Goal: Information Seeking & Learning: Learn about a topic

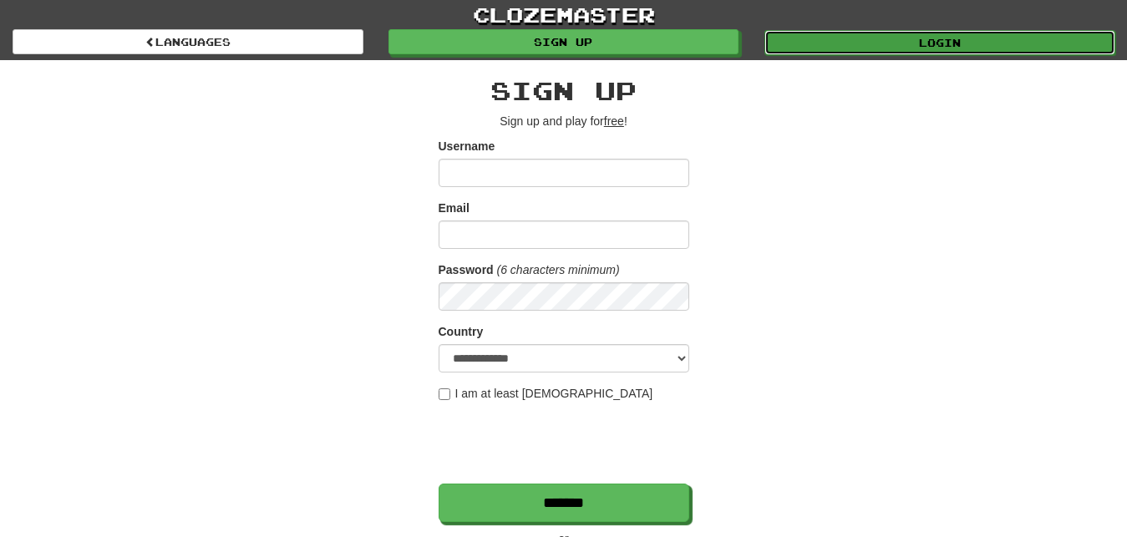
click at [832, 45] on link "Login" at bounding box center [939, 42] width 351 height 25
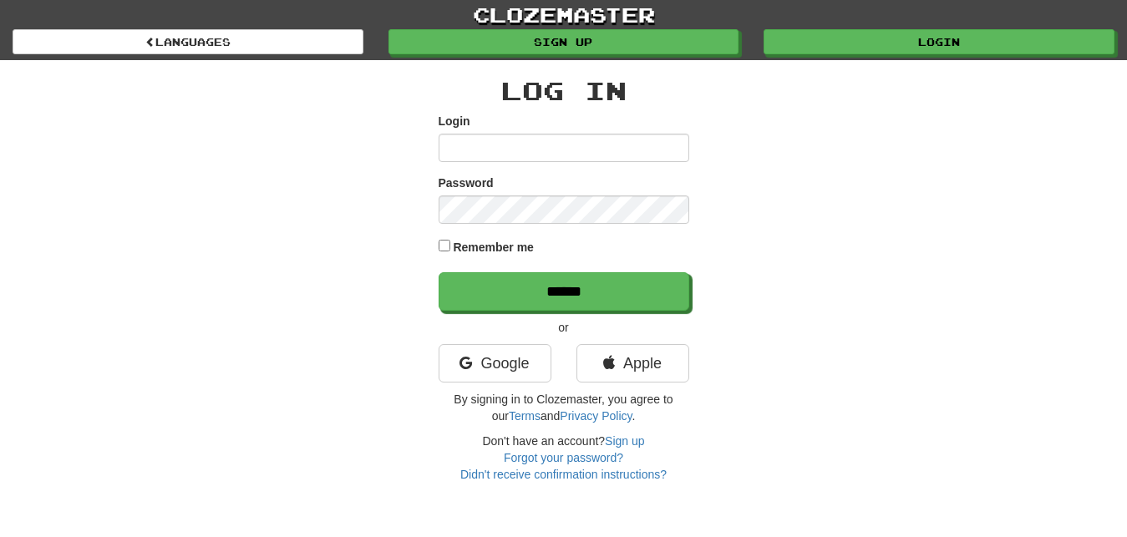
click at [449, 150] on input "Login" at bounding box center [564, 148] width 251 height 28
type input "*********"
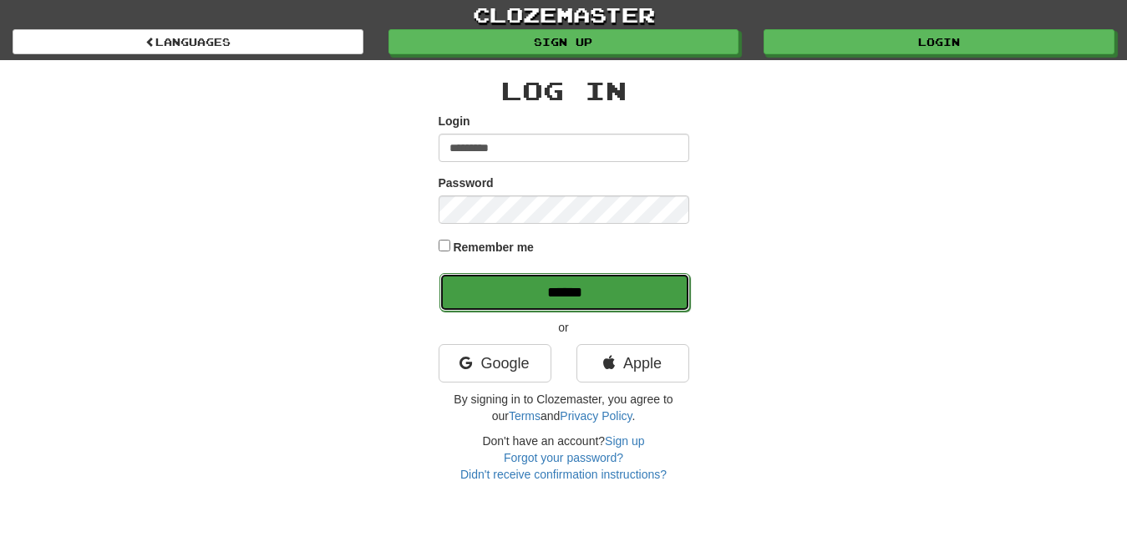
click at [656, 295] on input "******" at bounding box center [564, 292] width 251 height 38
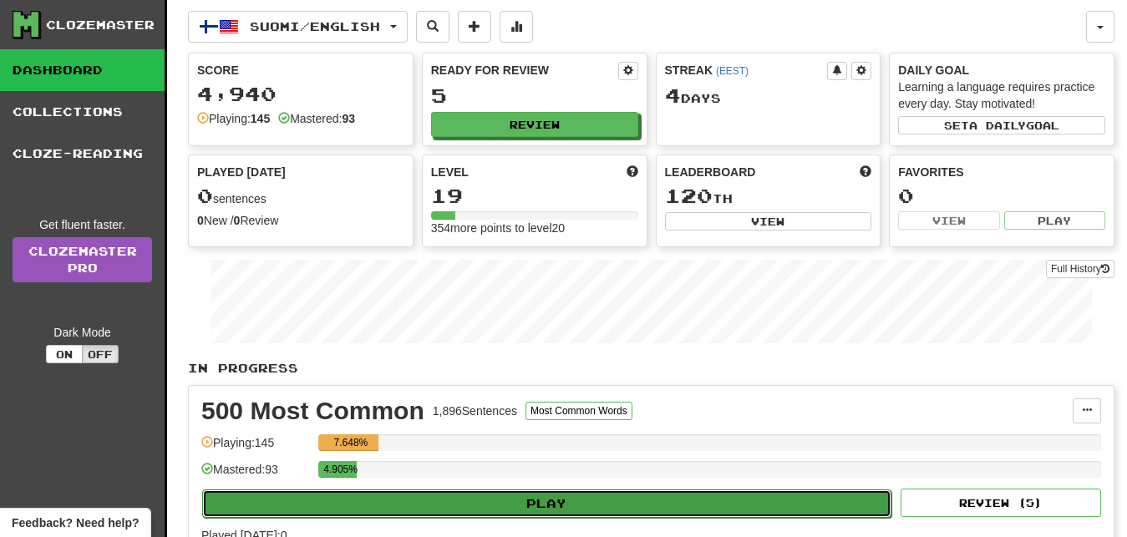
click at [790, 499] on button "Play" at bounding box center [546, 504] width 689 height 28
select select "**"
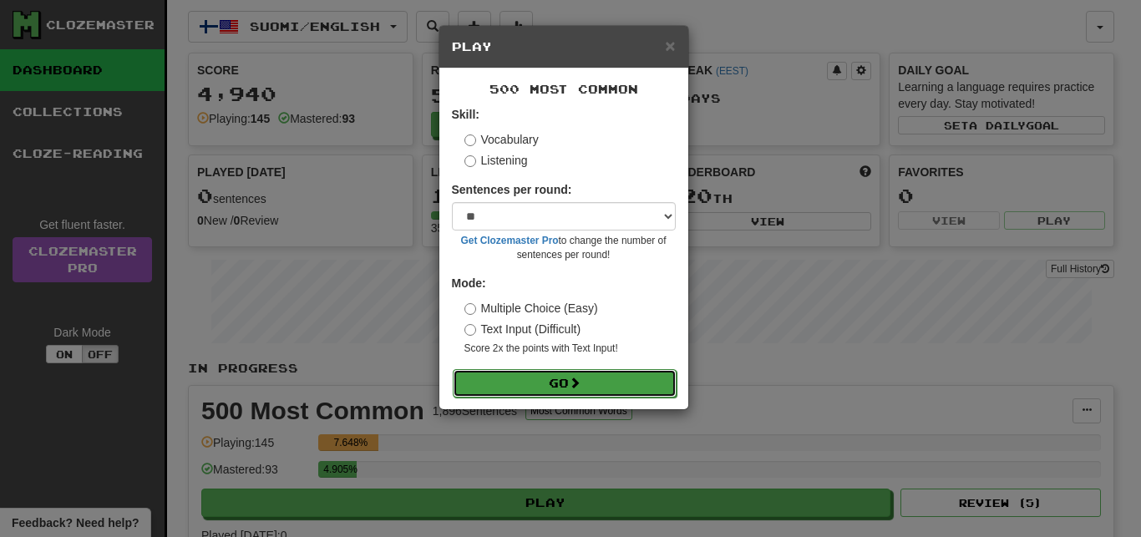
click at [641, 383] on button "Go" at bounding box center [565, 383] width 224 height 28
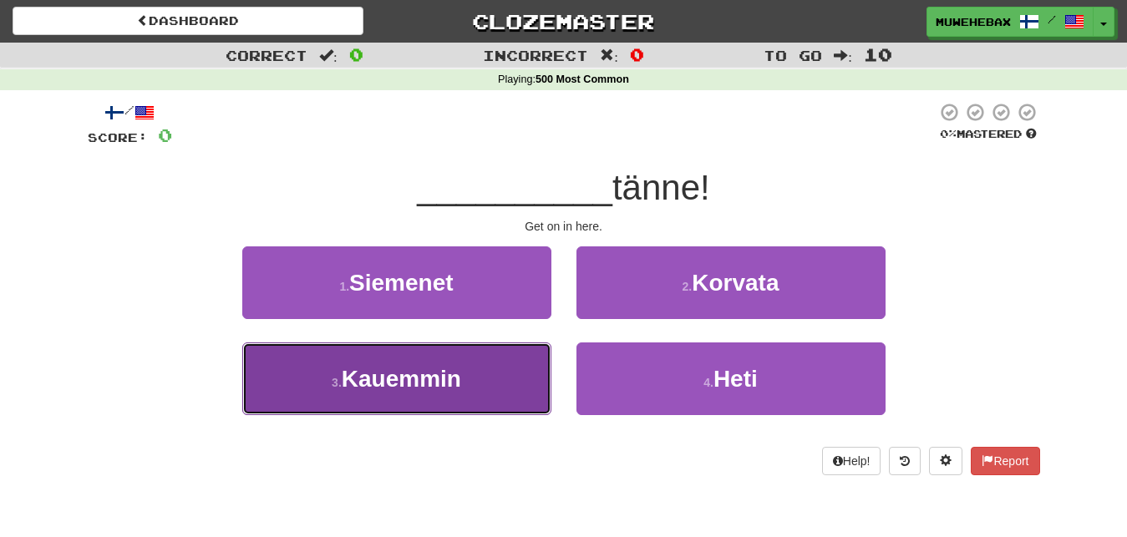
click at [533, 381] on button "3 . Kauemmin" at bounding box center [396, 379] width 309 height 73
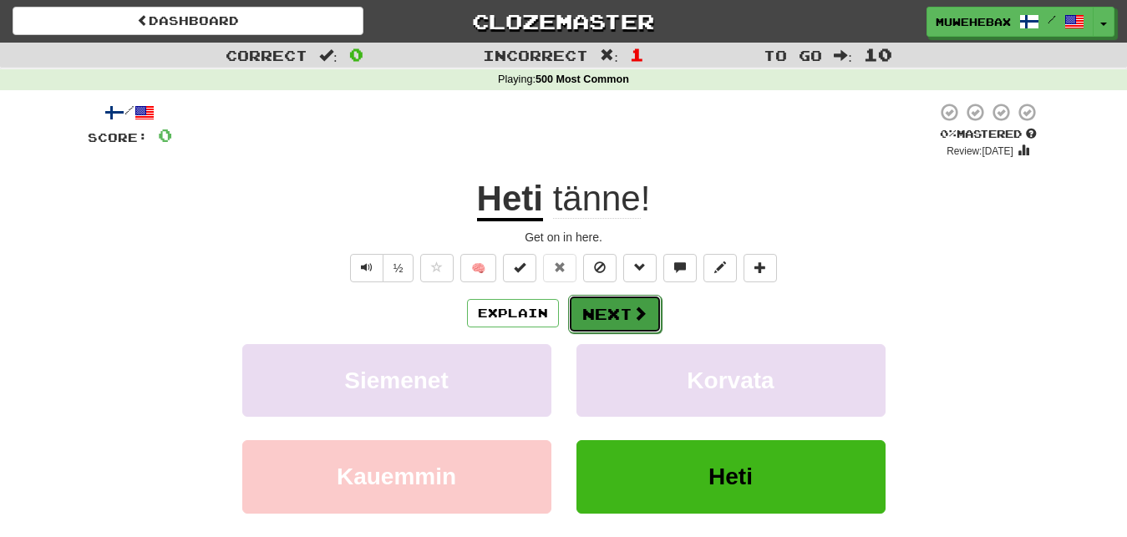
click at [607, 300] on button "Next" at bounding box center [615, 314] width 94 height 38
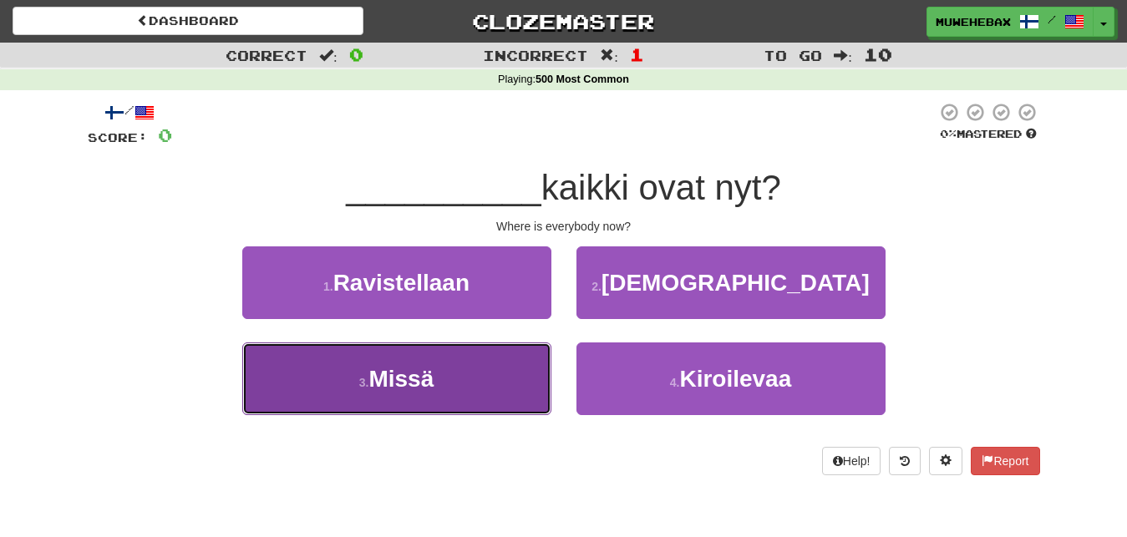
click at [524, 373] on button "3 . Missä" at bounding box center [396, 379] width 309 height 73
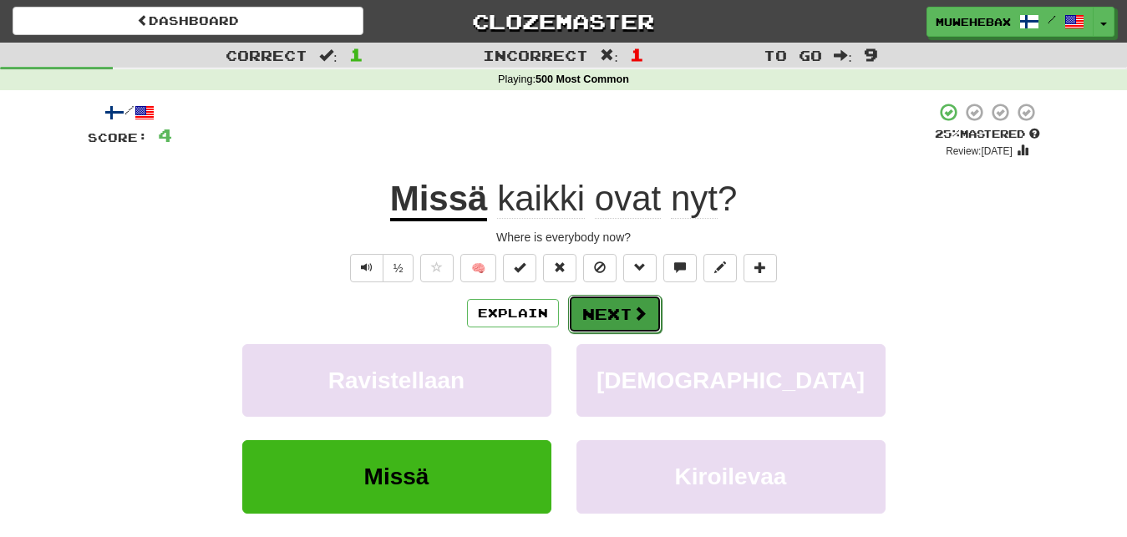
click at [607, 297] on button "Next" at bounding box center [615, 314] width 94 height 38
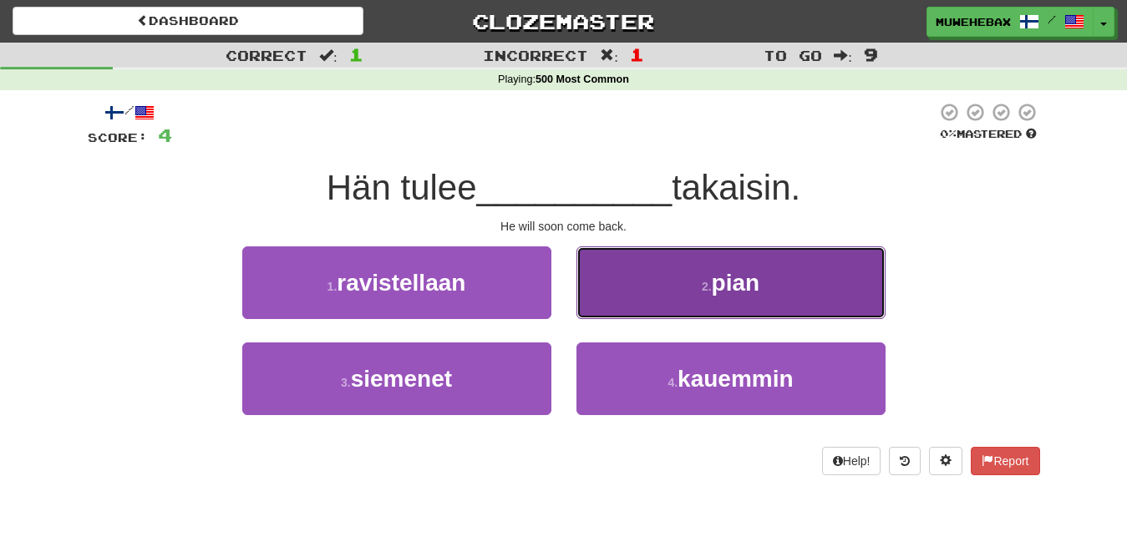
click at [632, 288] on button "2 . pian" at bounding box center [730, 282] width 309 height 73
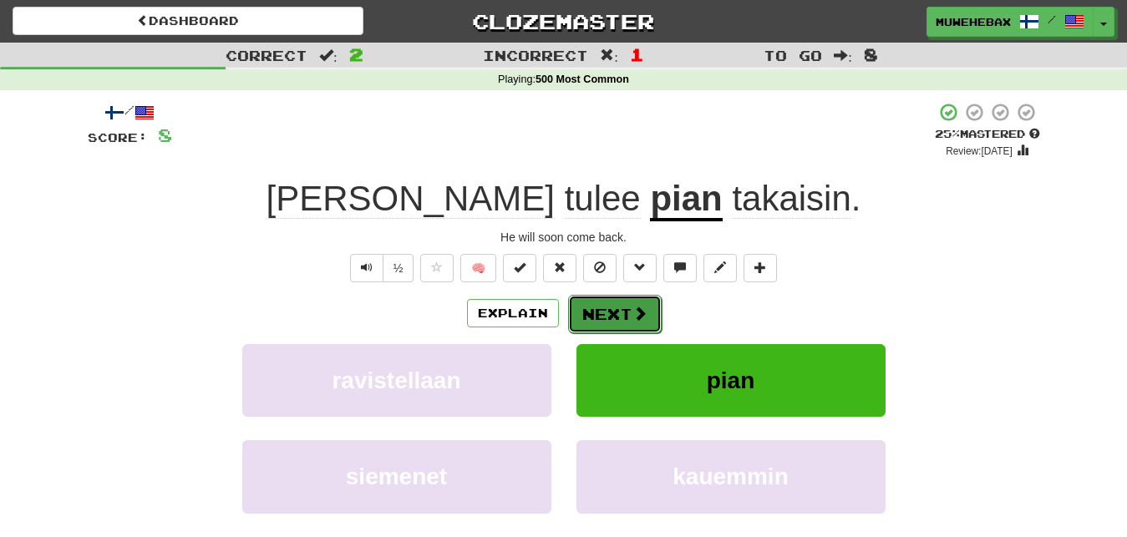
click at [612, 299] on button "Next" at bounding box center [615, 314] width 94 height 38
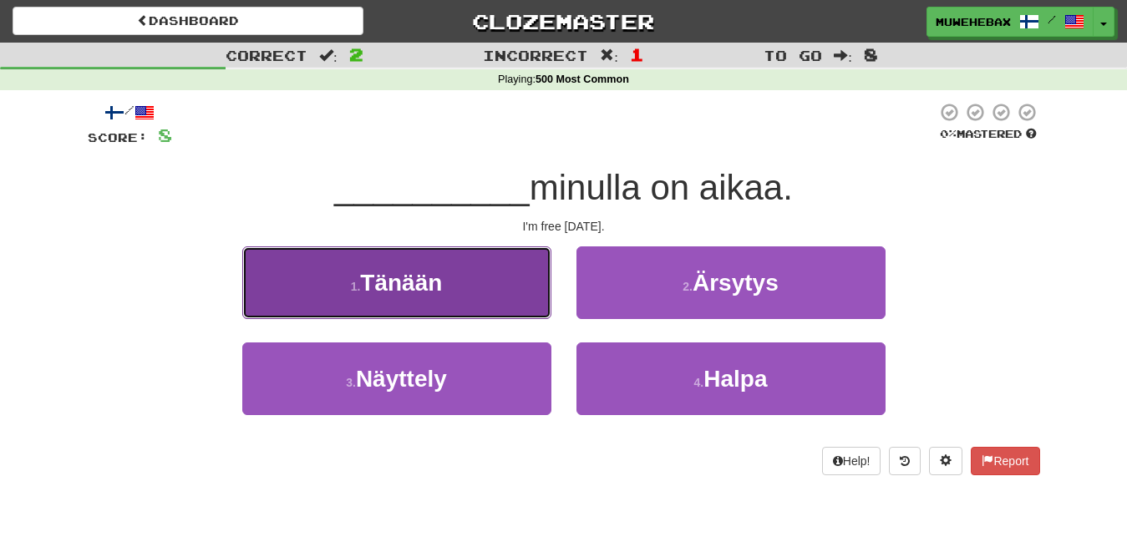
click at [533, 288] on button "1 . Tänään" at bounding box center [396, 282] width 309 height 73
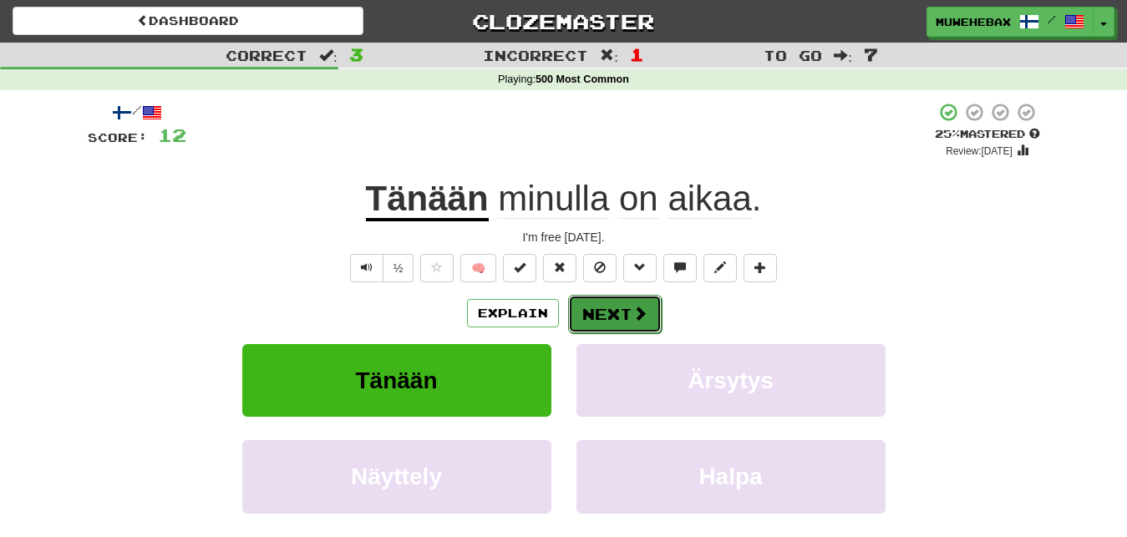
click at [610, 299] on button "Next" at bounding box center [615, 314] width 94 height 38
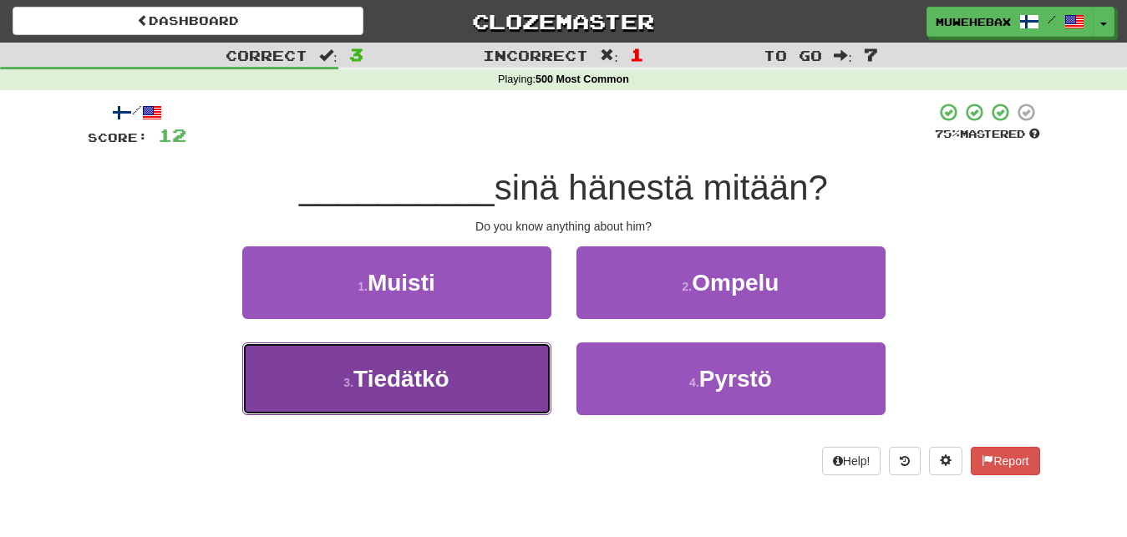
click at [529, 376] on button "3 . Tiedätkö" at bounding box center [396, 379] width 309 height 73
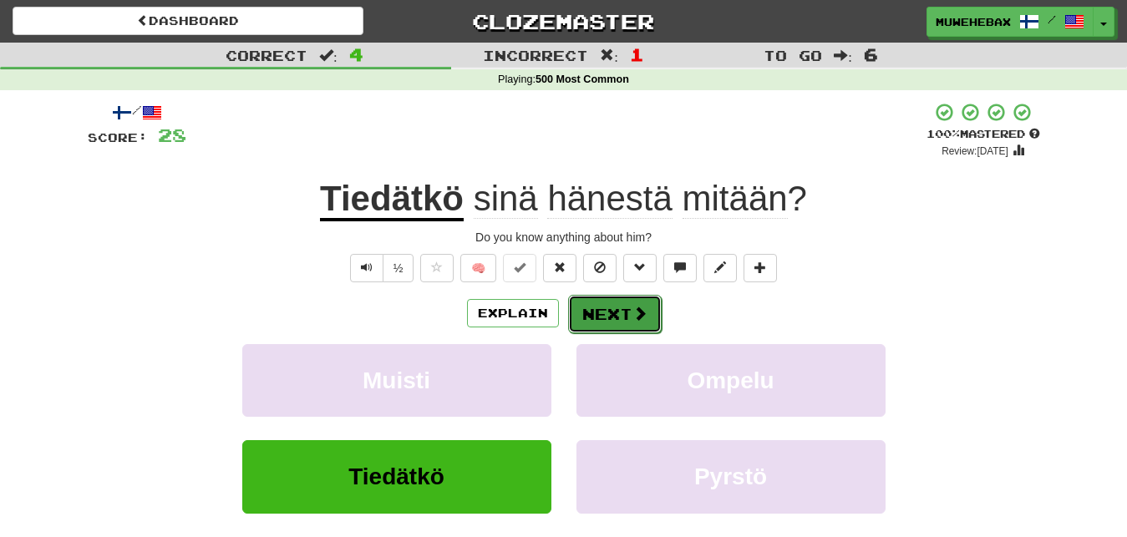
click at [610, 298] on button "Next" at bounding box center [615, 314] width 94 height 38
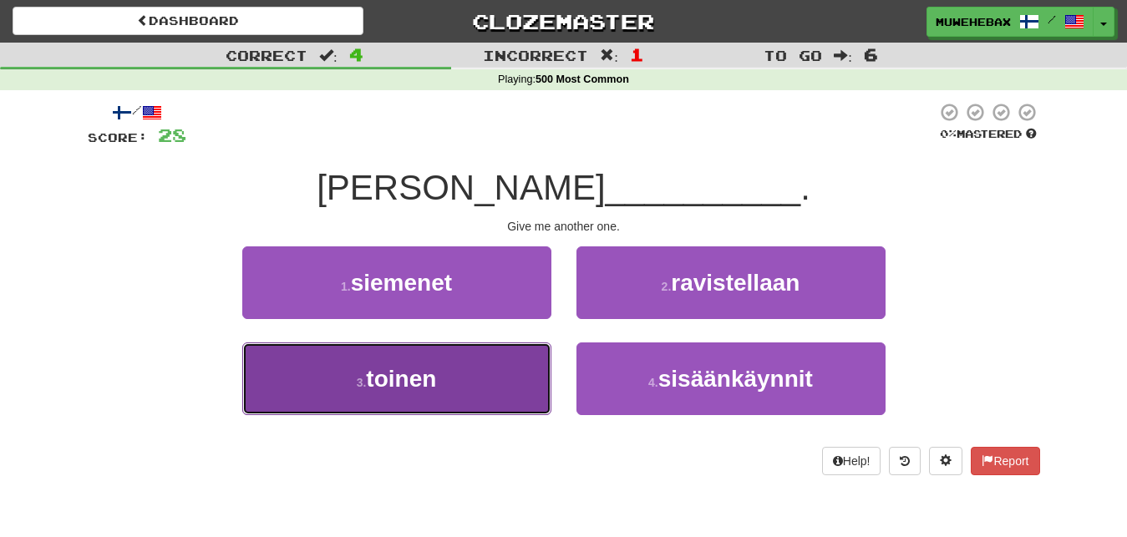
click at [527, 366] on button "3 . toinen" at bounding box center [396, 379] width 309 height 73
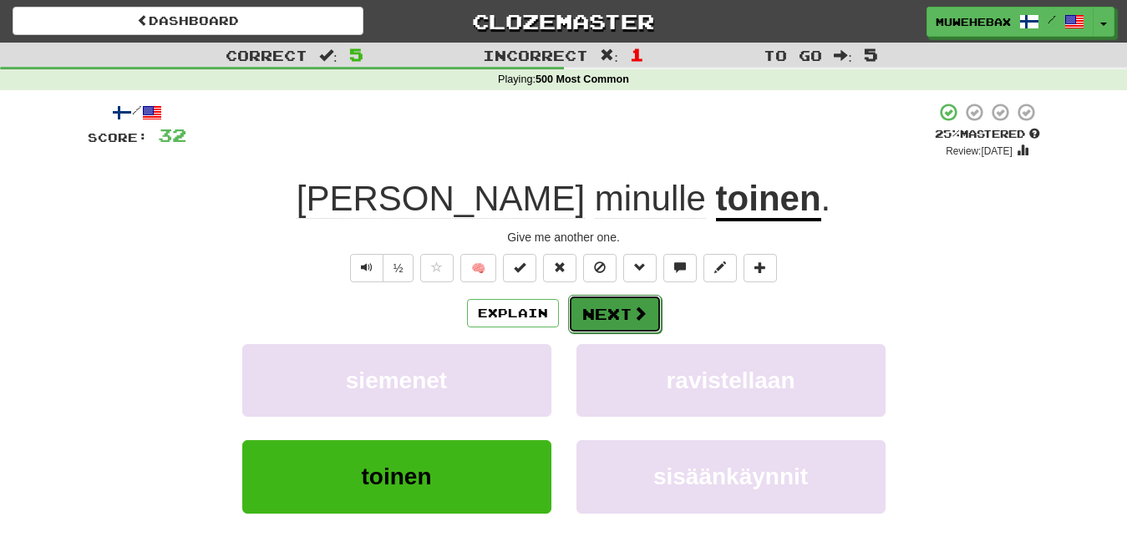
click at [608, 302] on button "Next" at bounding box center [615, 314] width 94 height 38
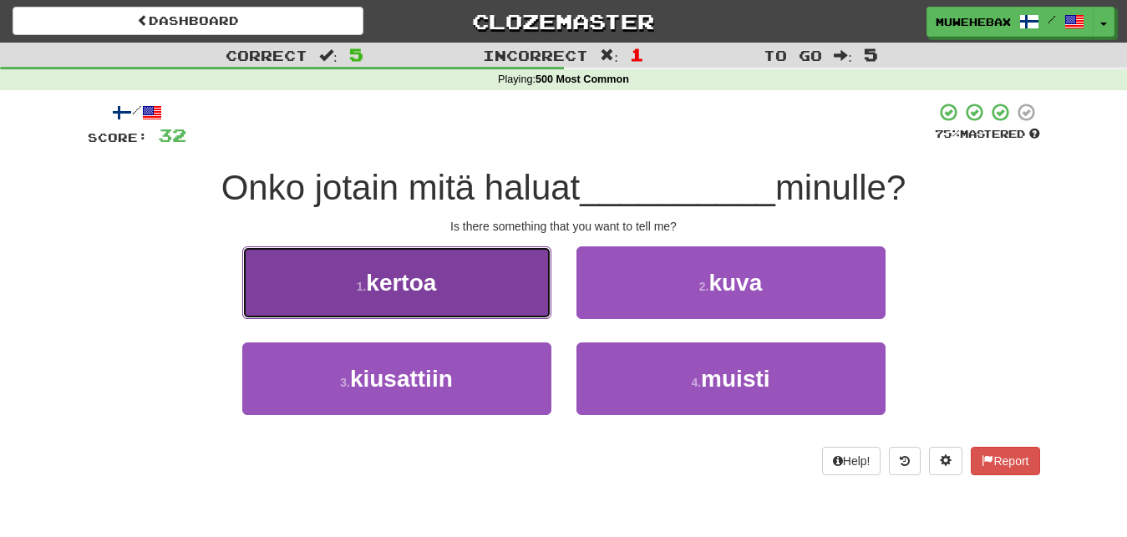
click at [531, 288] on button "1 . kertoa" at bounding box center [396, 282] width 309 height 73
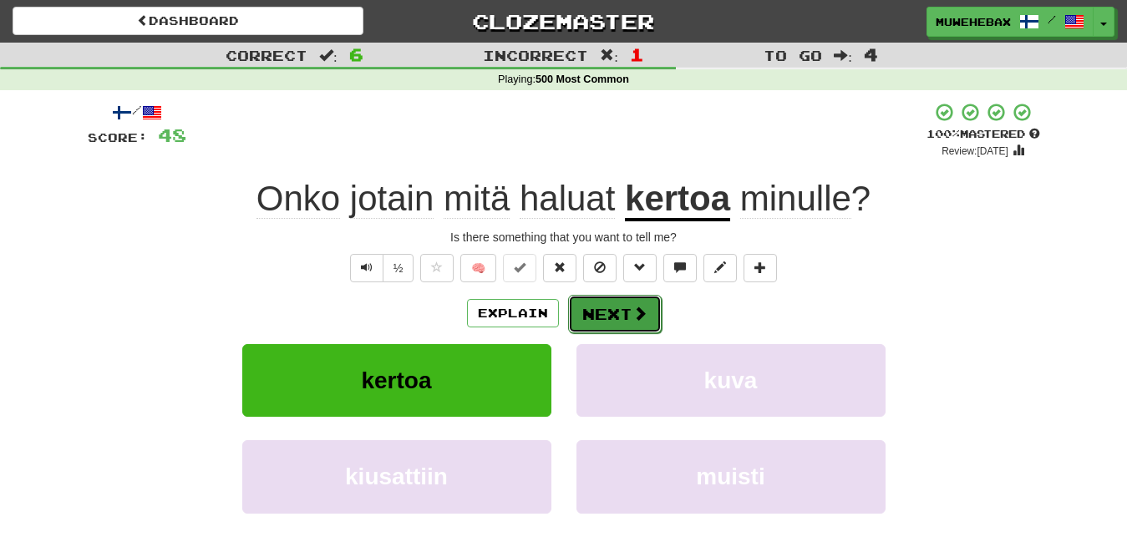
click at [610, 302] on button "Next" at bounding box center [615, 314] width 94 height 38
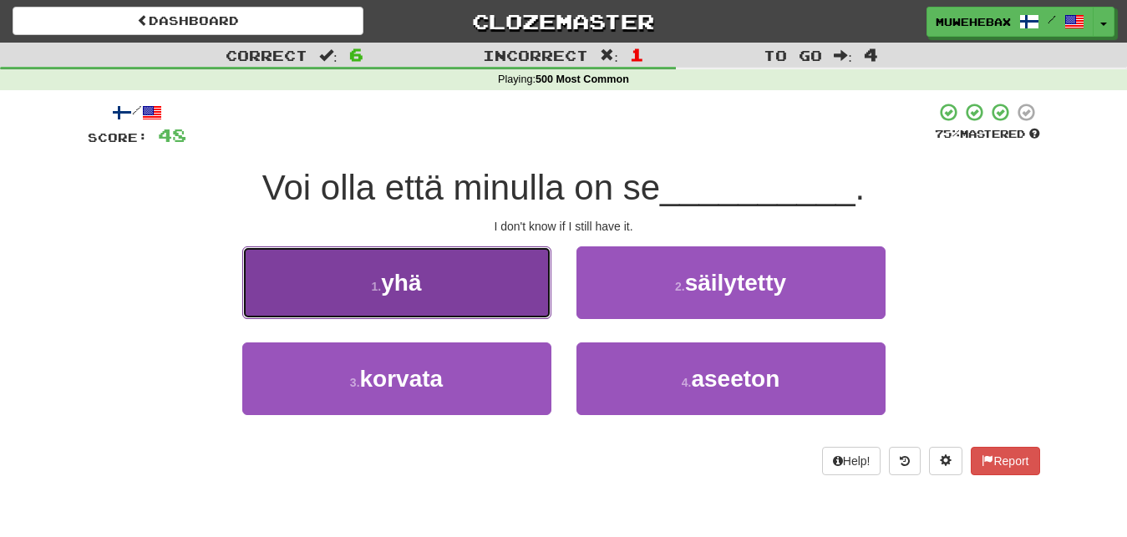
click at [537, 288] on button "1 . yhä" at bounding box center [396, 282] width 309 height 73
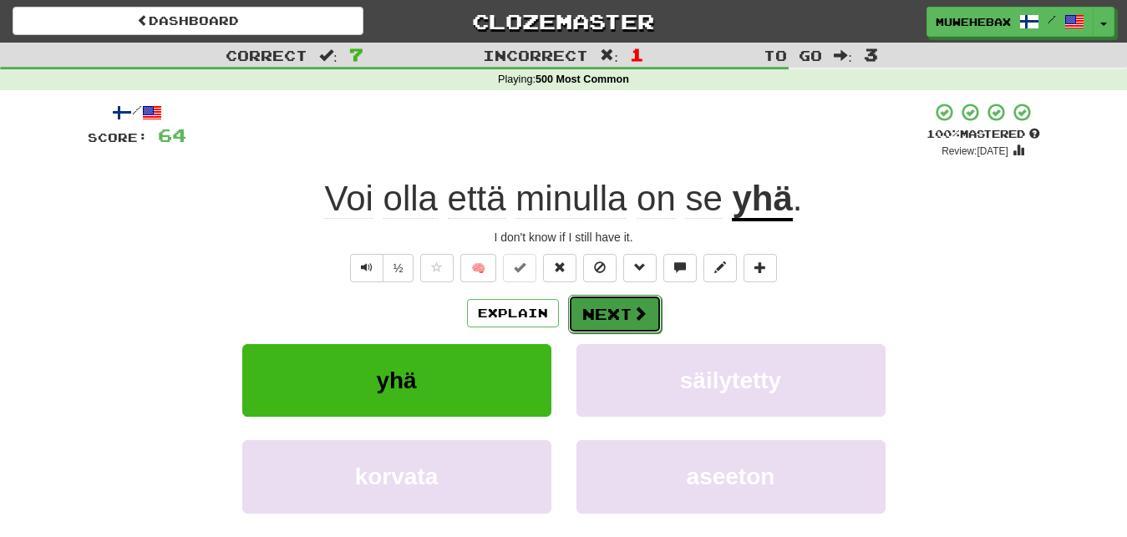
click at [610, 301] on button "Next" at bounding box center [615, 314] width 94 height 38
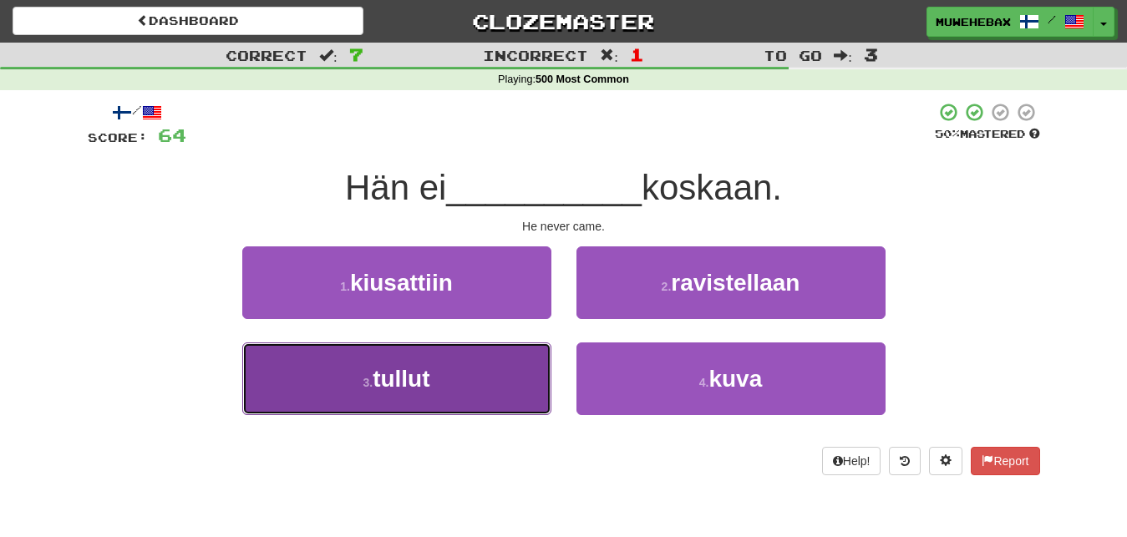
click at [496, 376] on button "3 . tullut" at bounding box center [396, 379] width 309 height 73
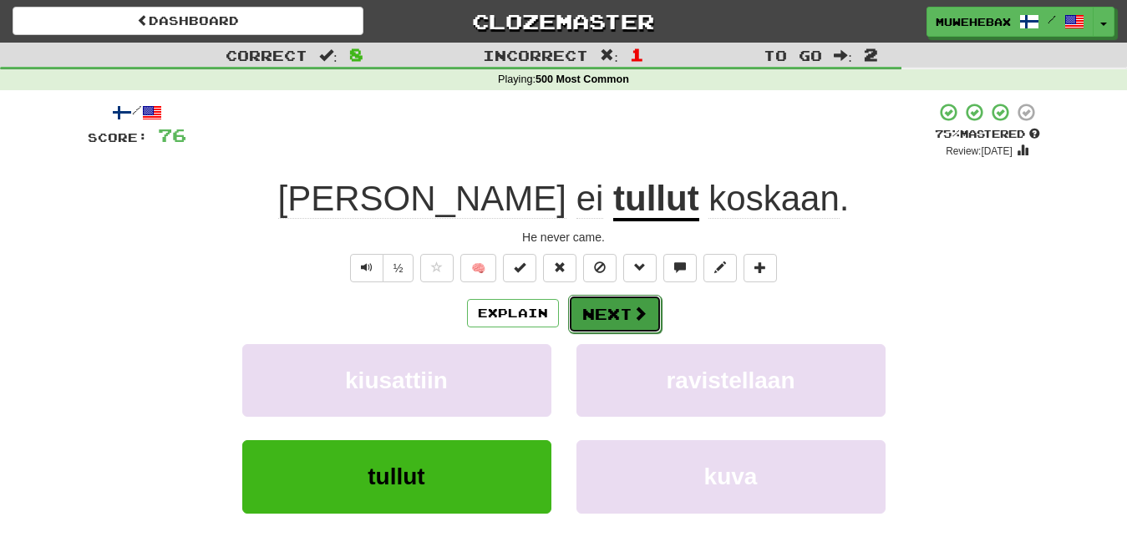
click at [610, 302] on button "Next" at bounding box center [615, 314] width 94 height 38
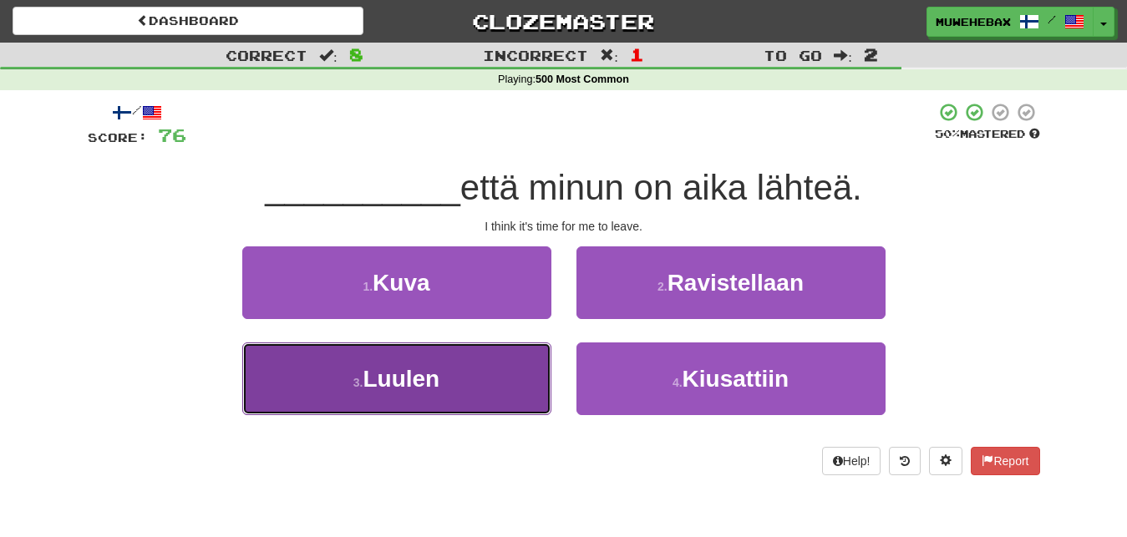
click at [520, 374] on button "3 . Luulen" at bounding box center [396, 379] width 309 height 73
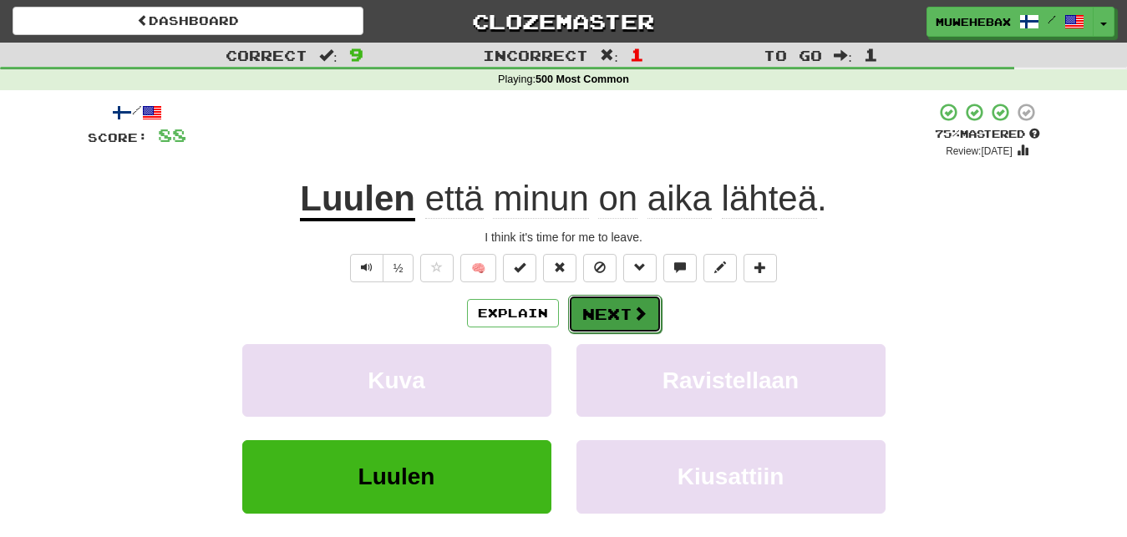
click at [611, 299] on button "Next" at bounding box center [615, 314] width 94 height 38
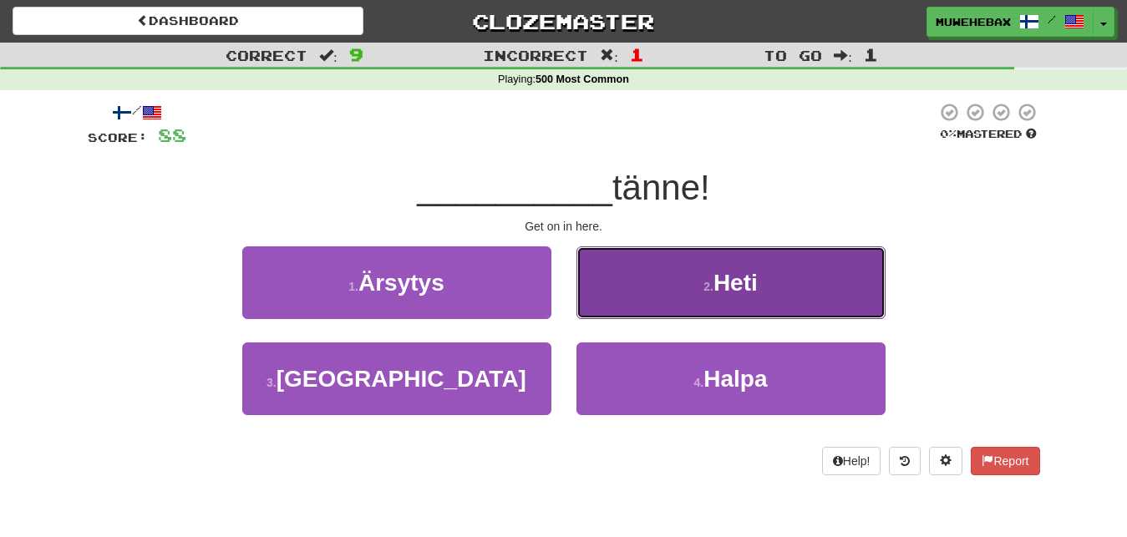
click at [635, 292] on button "2 . Heti" at bounding box center [730, 282] width 309 height 73
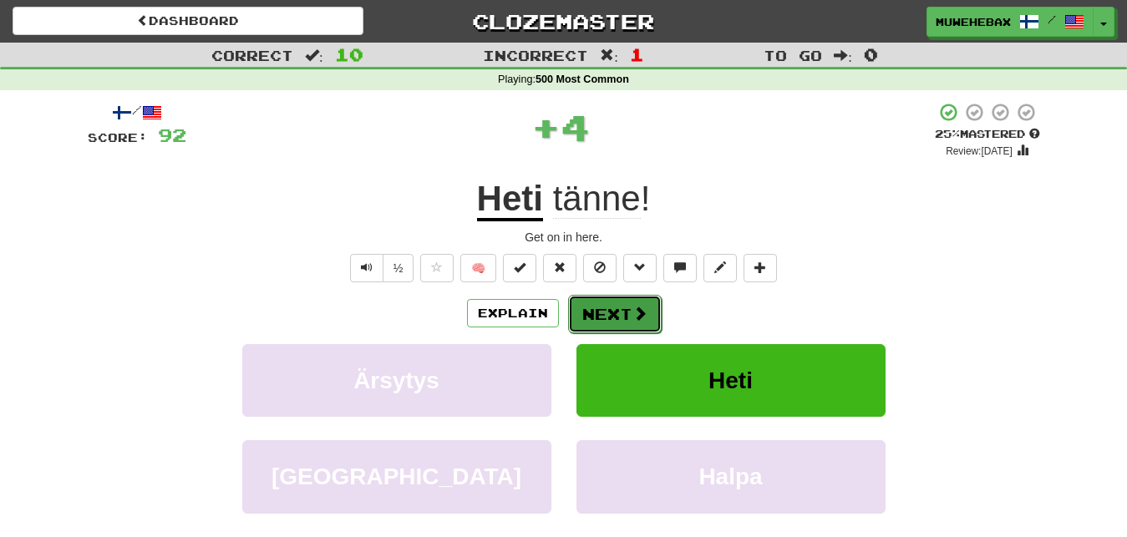
click at [611, 302] on button "Next" at bounding box center [615, 314] width 94 height 38
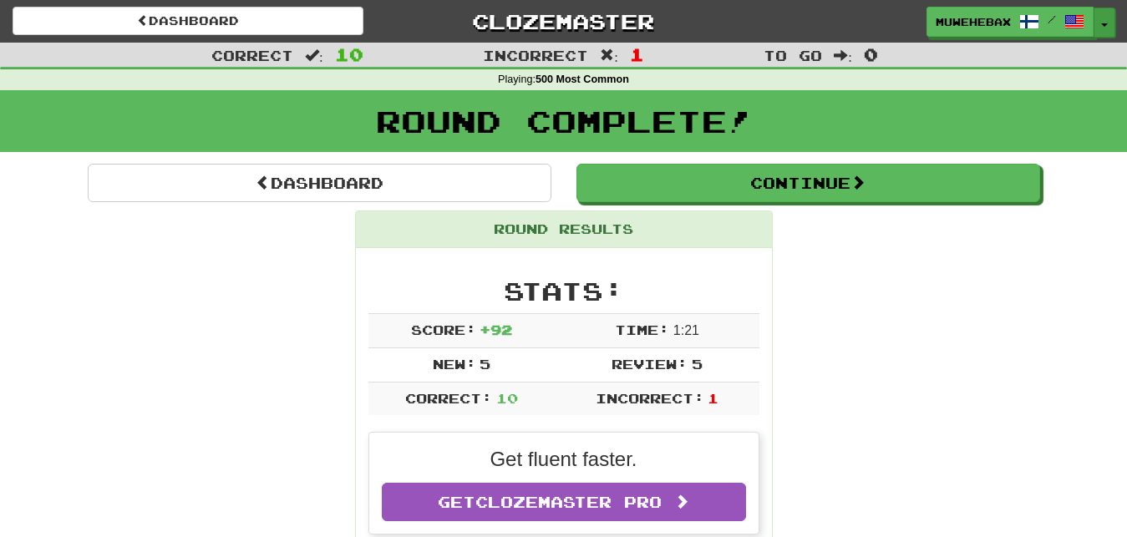
click at [1103, 23] on button "Toggle Dropdown" at bounding box center [1105, 23] width 22 height 30
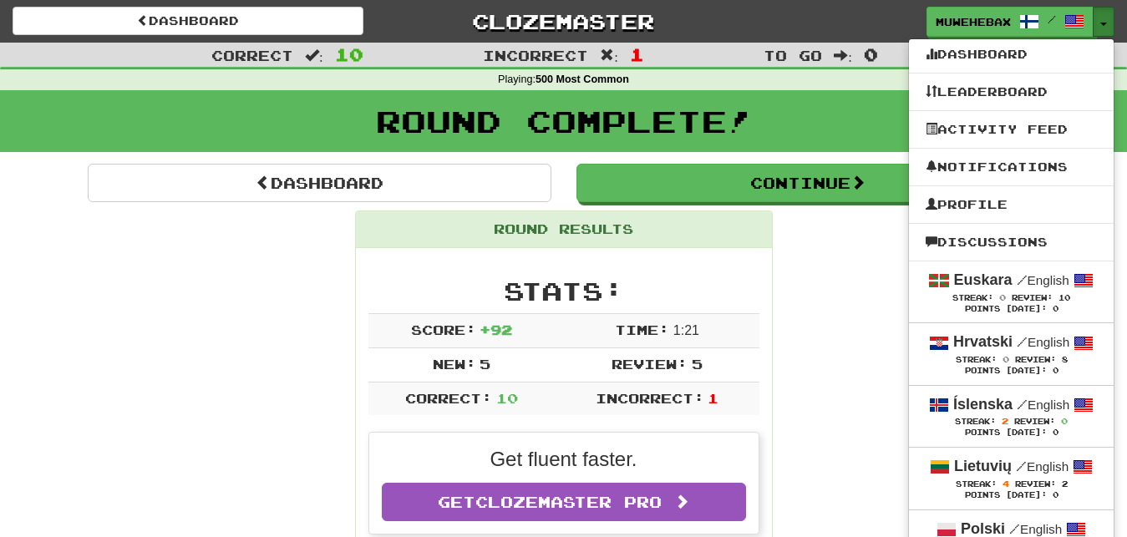
scroll to position [85, 0]
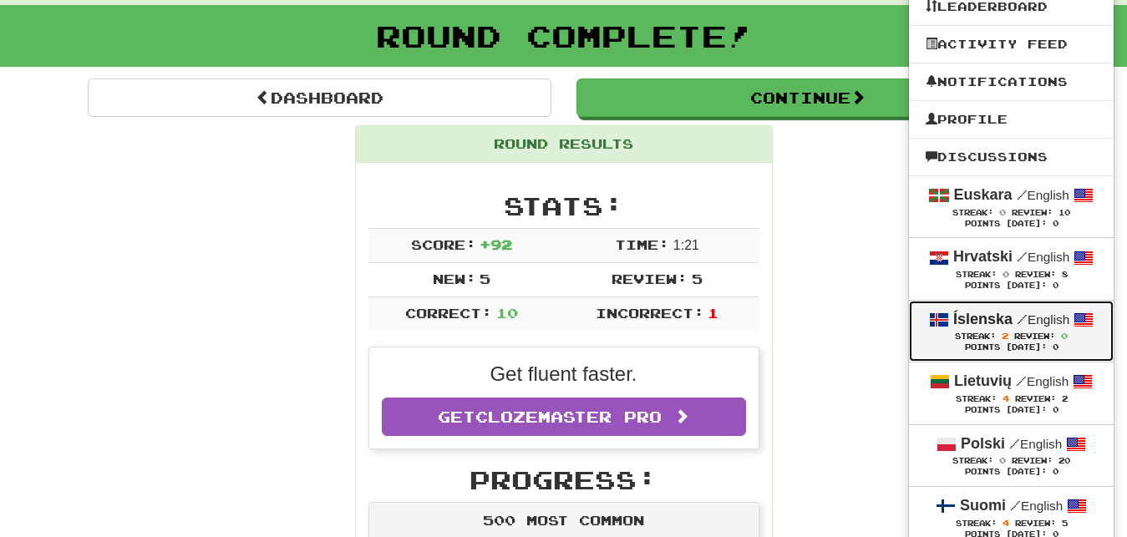
click at [983, 333] on span "Streak:" at bounding box center [975, 336] width 41 height 9
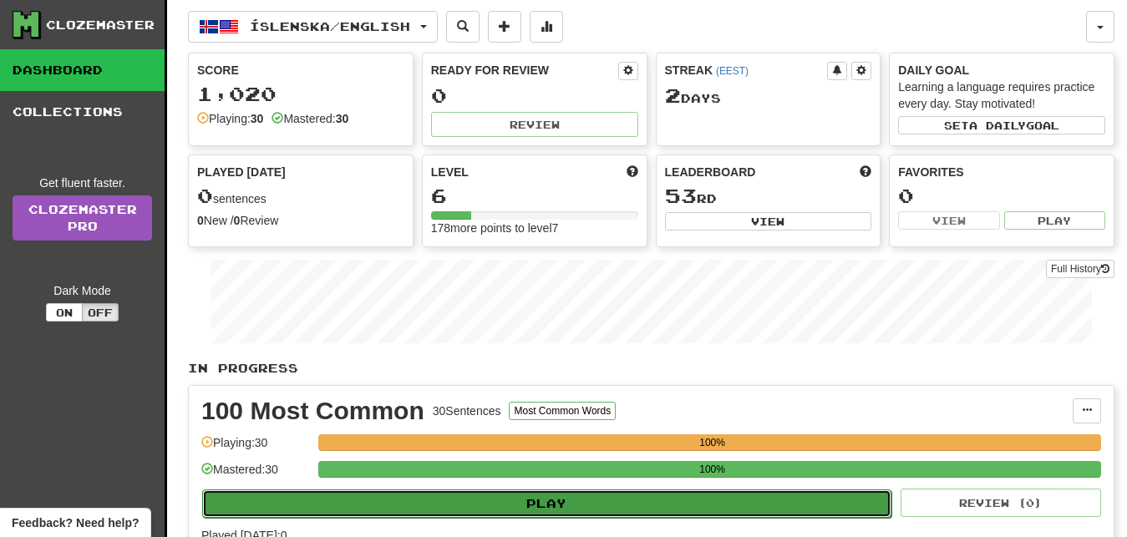
click at [744, 503] on button "Play" at bounding box center [546, 504] width 689 height 28
select select "**"
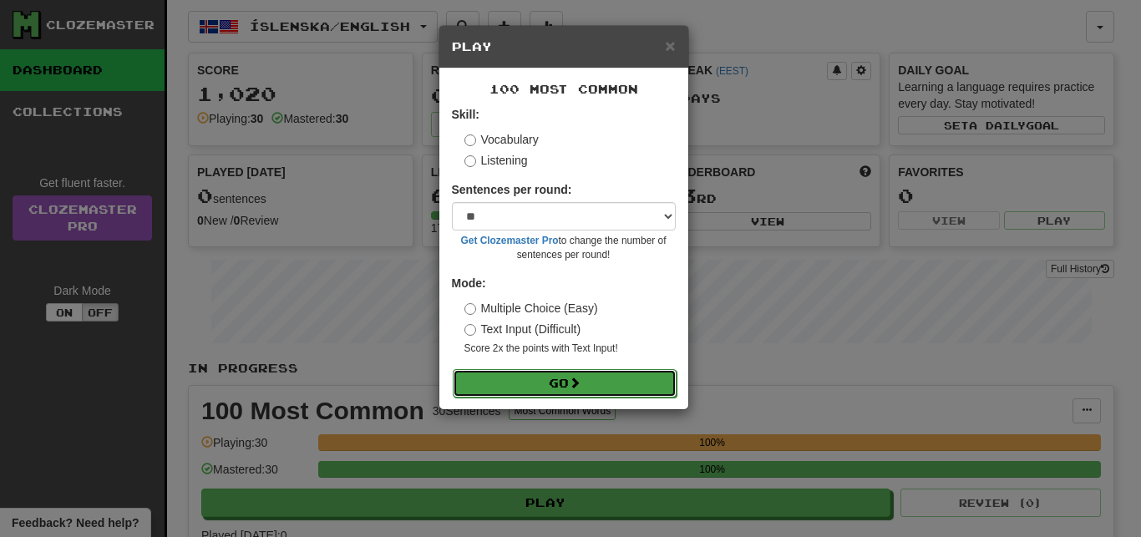
click at [634, 380] on button "Go" at bounding box center [565, 383] width 224 height 28
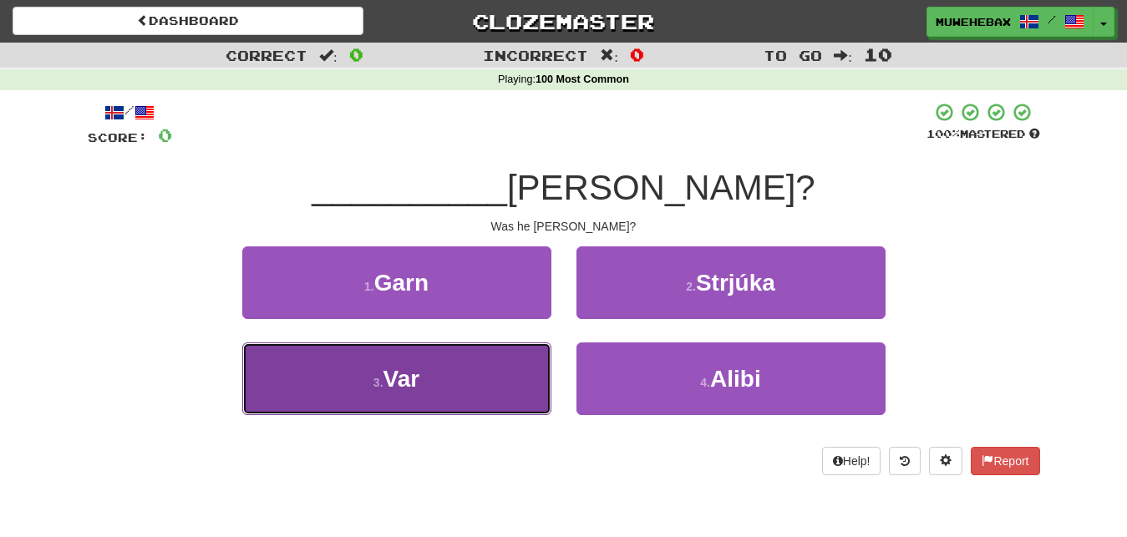
click at [531, 365] on button "3 . Var" at bounding box center [396, 379] width 309 height 73
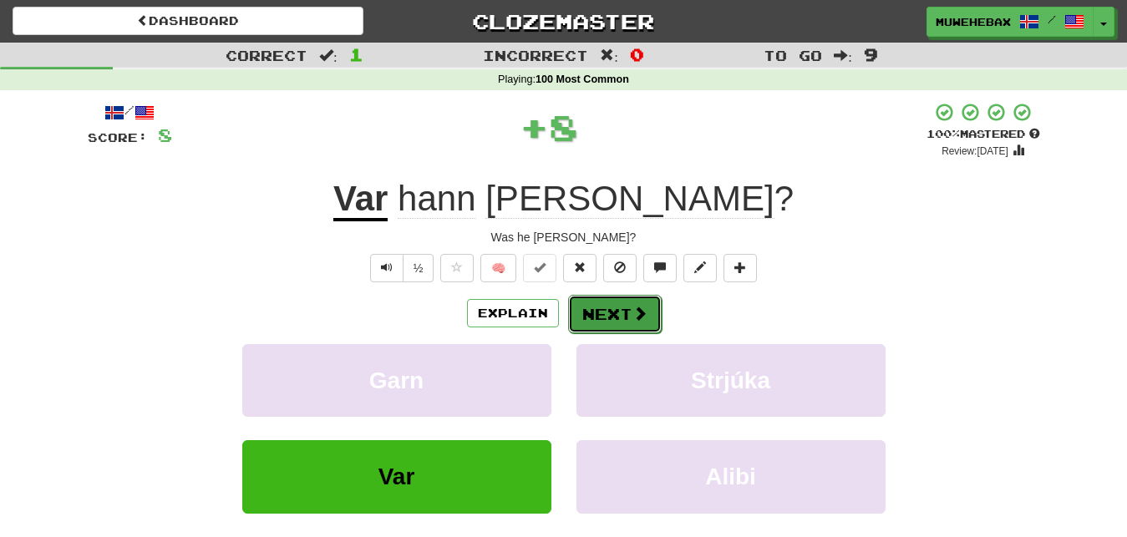
click at [609, 301] on button "Next" at bounding box center [615, 314] width 94 height 38
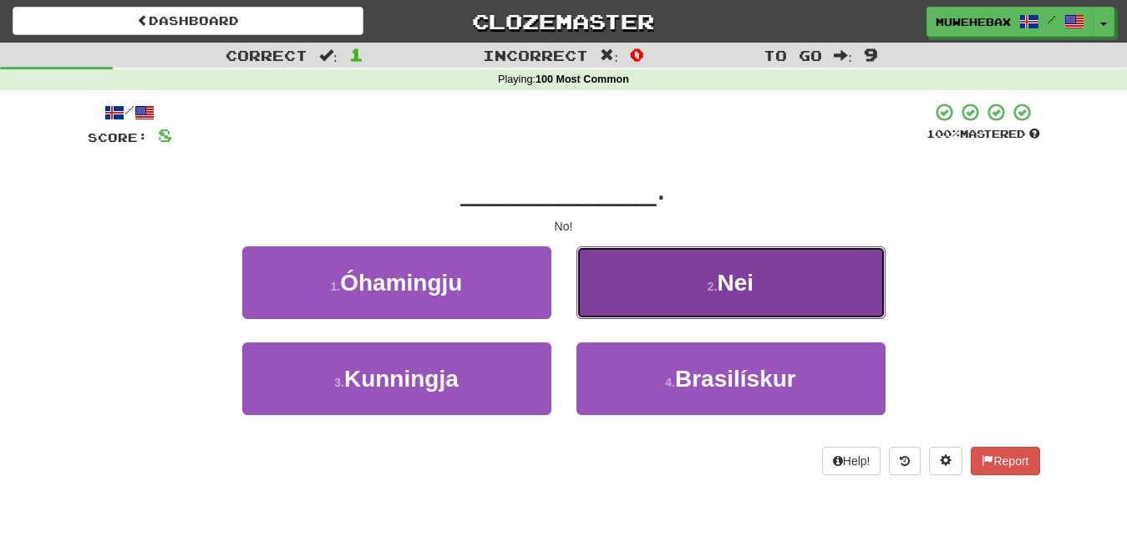
click at [623, 291] on button "2 . Nei" at bounding box center [730, 282] width 309 height 73
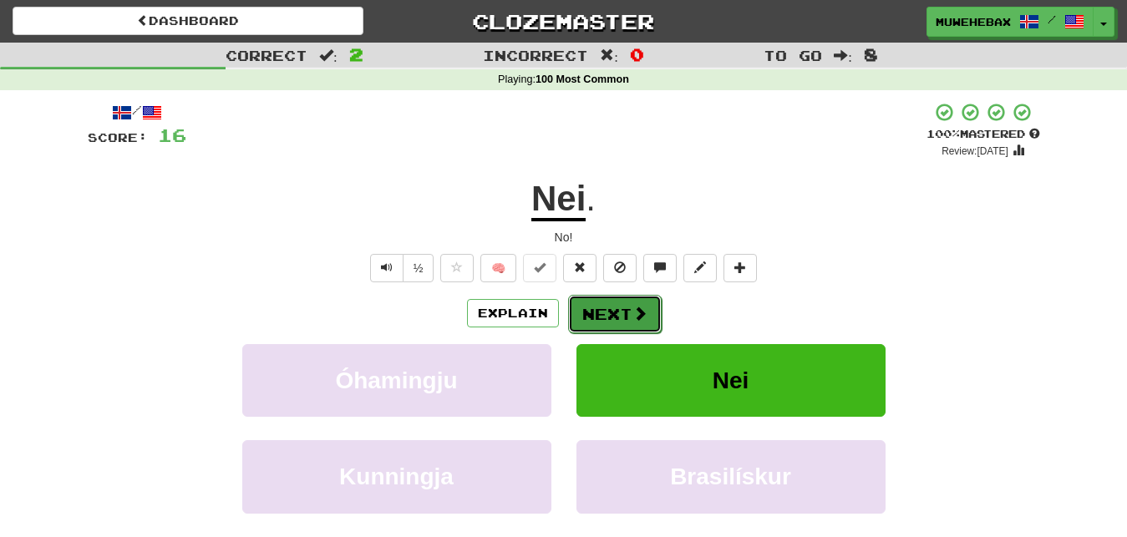
click at [608, 298] on button "Next" at bounding box center [615, 314] width 94 height 38
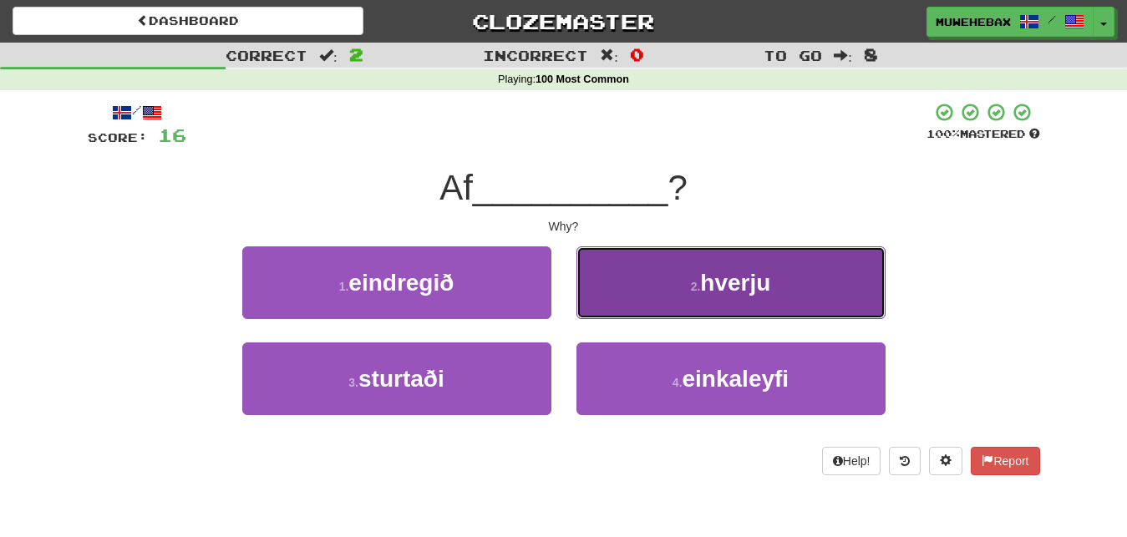
click at [622, 297] on button "2 . hverju" at bounding box center [730, 282] width 309 height 73
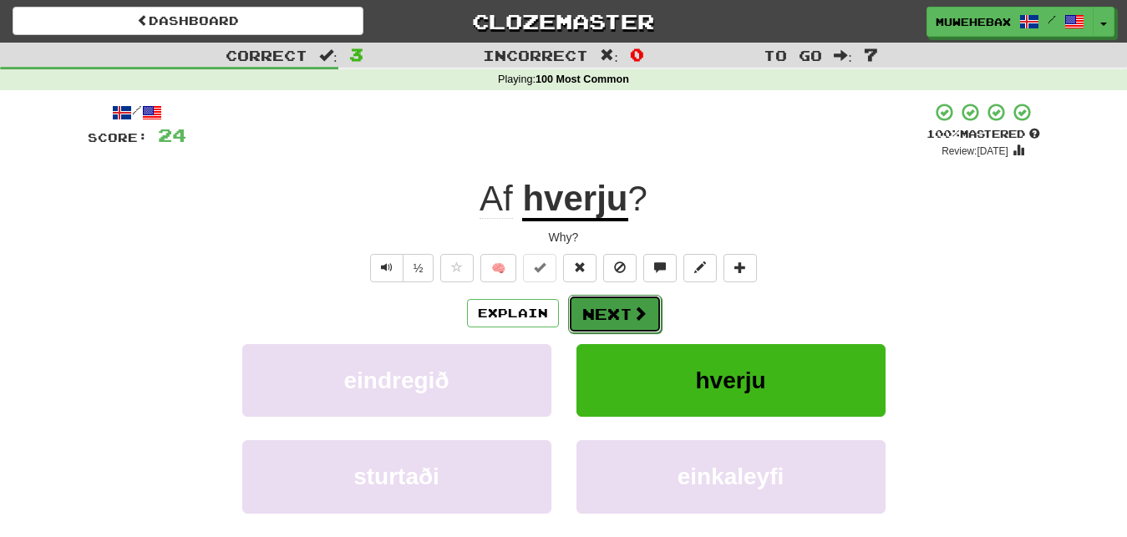
click at [610, 300] on button "Next" at bounding box center [615, 314] width 94 height 38
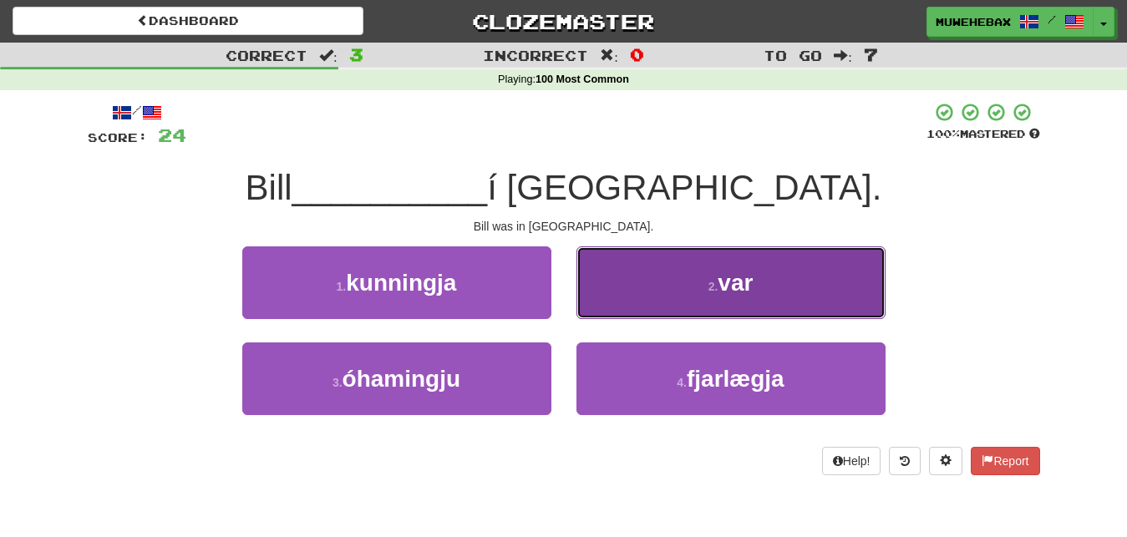
click at [632, 292] on button "2 . var" at bounding box center [730, 282] width 309 height 73
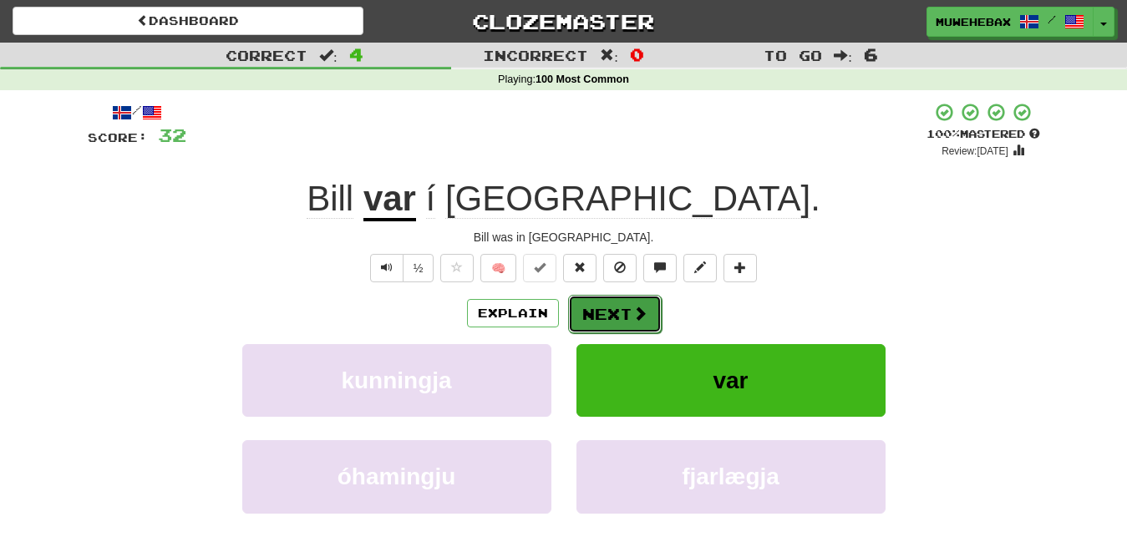
click at [611, 299] on button "Next" at bounding box center [615, 314] width 94 height 38
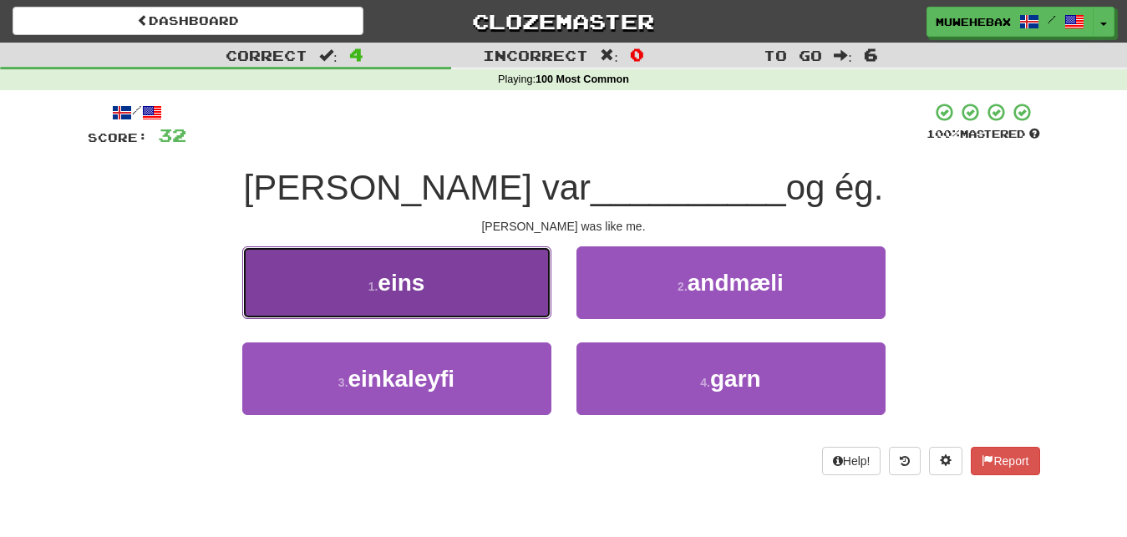
click at [518, 287] on button "1 . eins" at bounding box center [396, 282] width 309 height 73
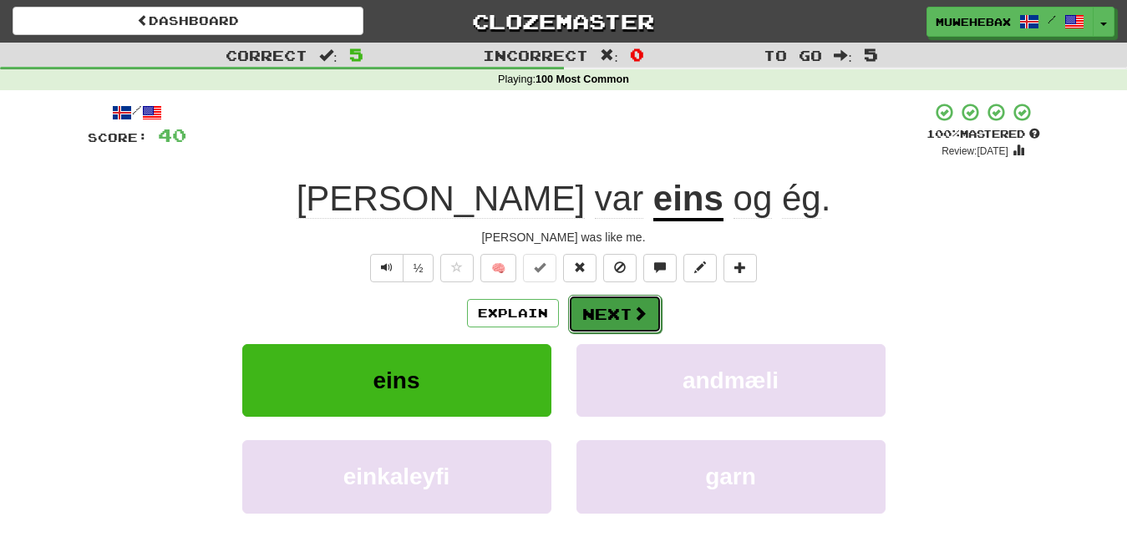
click at [609, 299] on button "Next" at bounding box center [615, 314] width 94 height 38
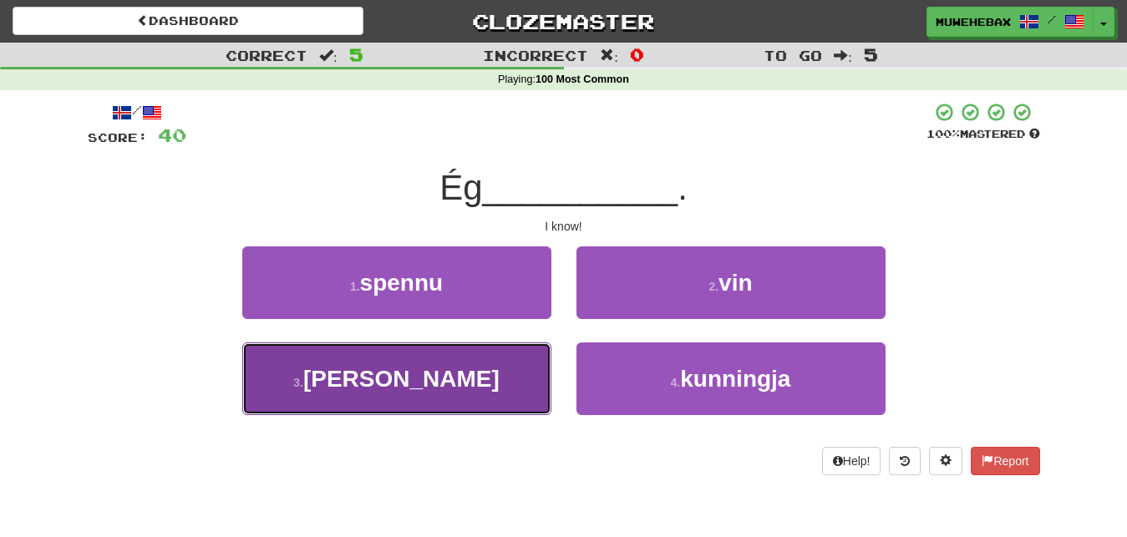
click at [515, 378] on button "3 . [GEOGRAPHIC_DATA]" at bounding box center [396, 379] width 309 height 73
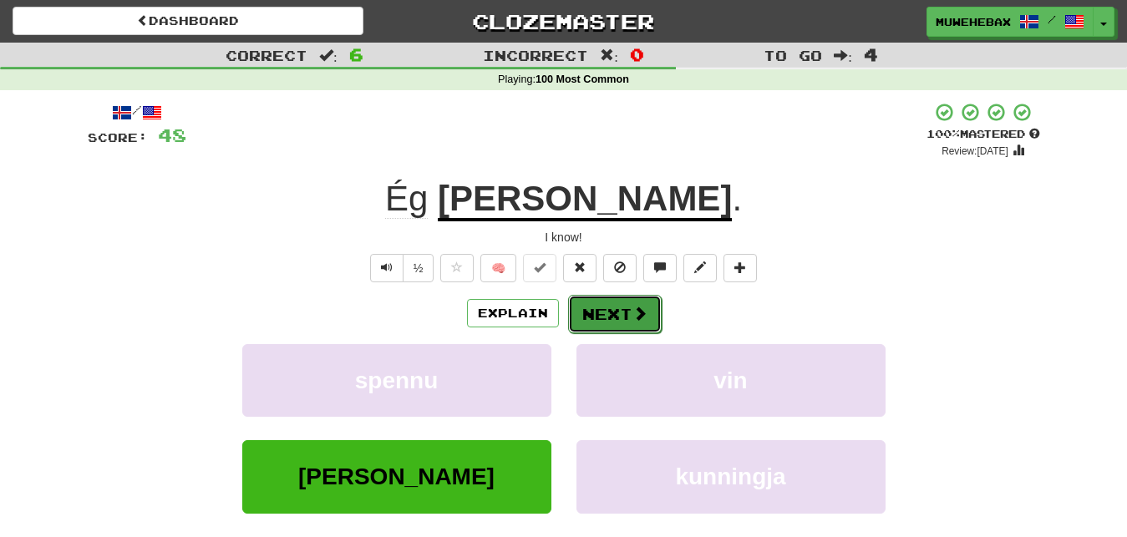
click at [609, 299] on button "Next" at bounding box center [615, 314] width 94 height 38
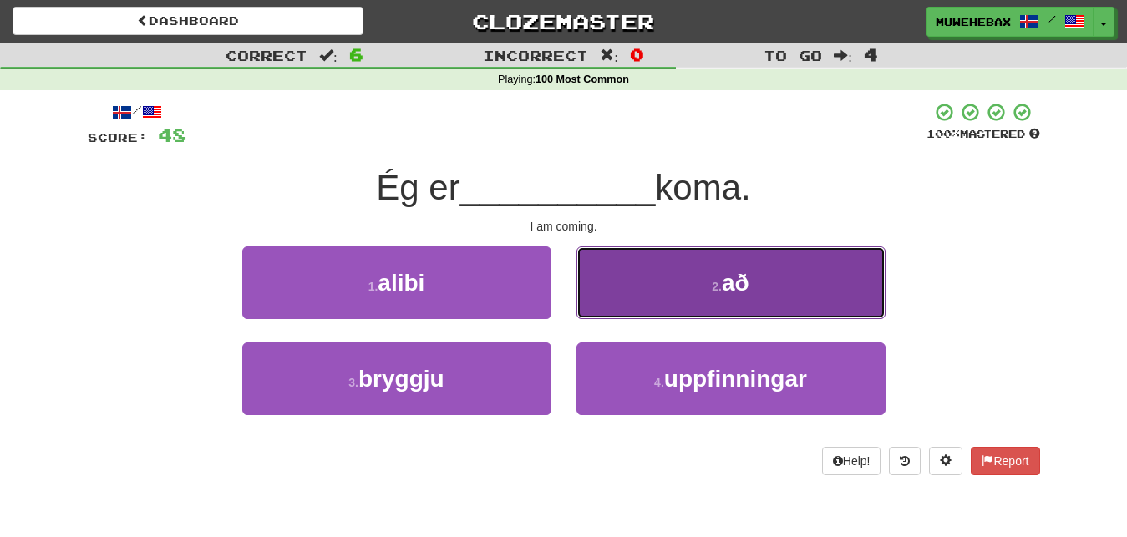
click at [631, 292] on button "2 . að" at bounding box center [730, 282] width 309 height 73
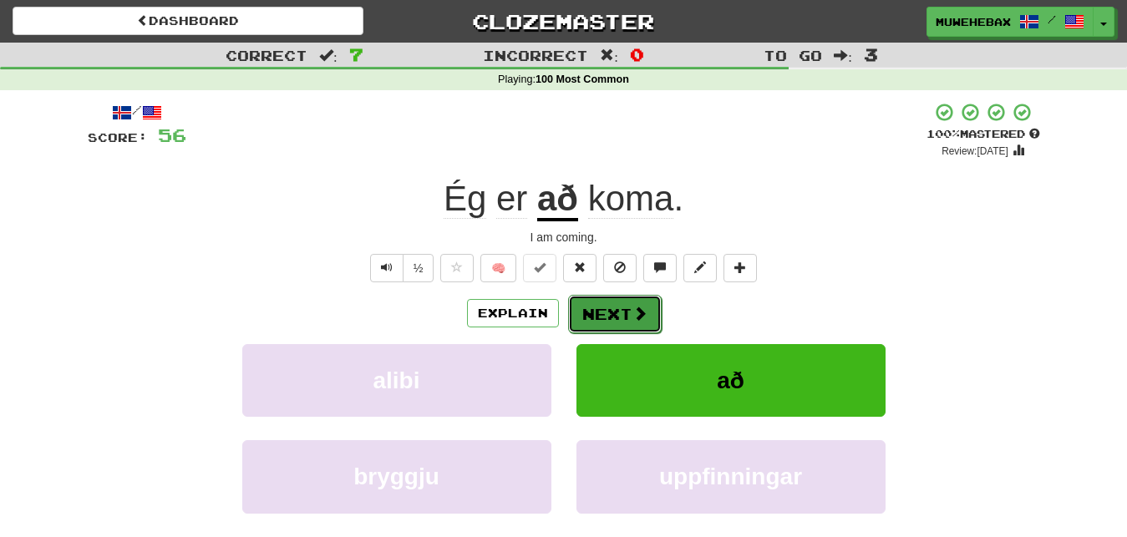
click at [609, 302] on button "Next" at bounding box center [615, 314] width 94 height 38
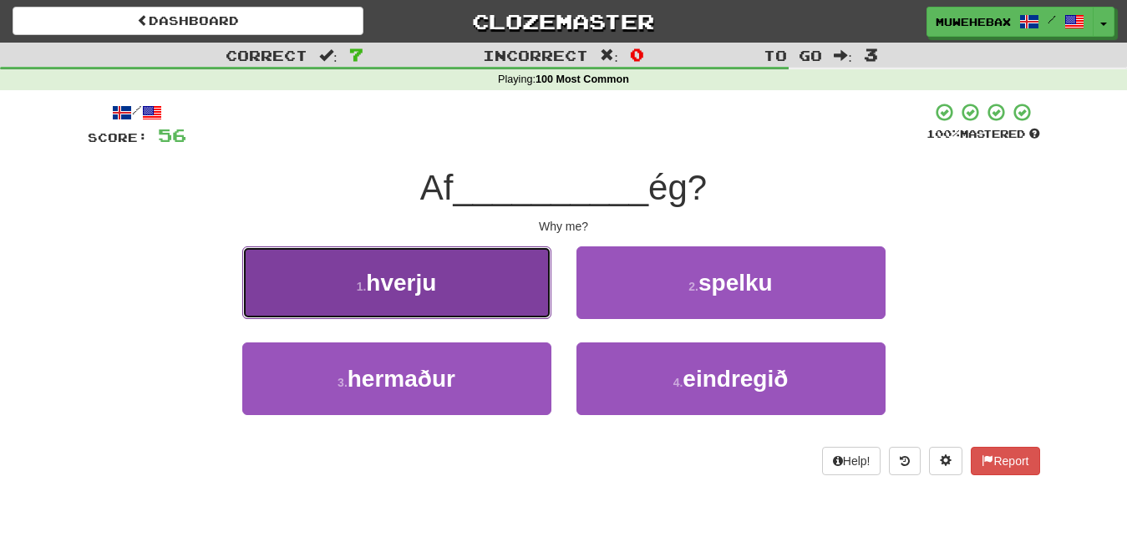
click at [526, 275] on button "1 . hverju" at bounding box center [396, 282] width 309 height 73
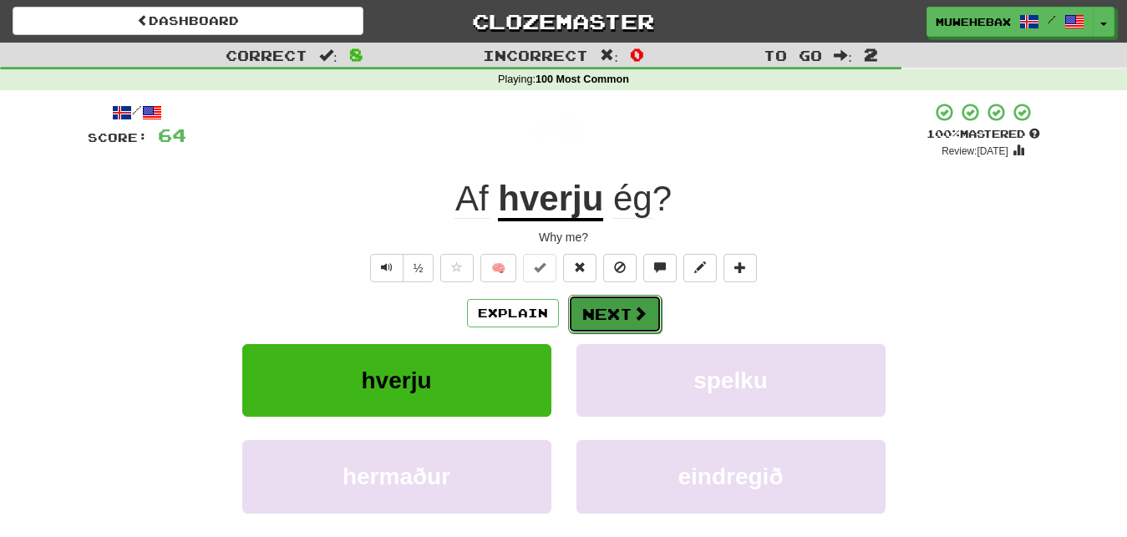
click at [607, 297] on button "Next" at bounding box center [615, 314] width 94 height 38
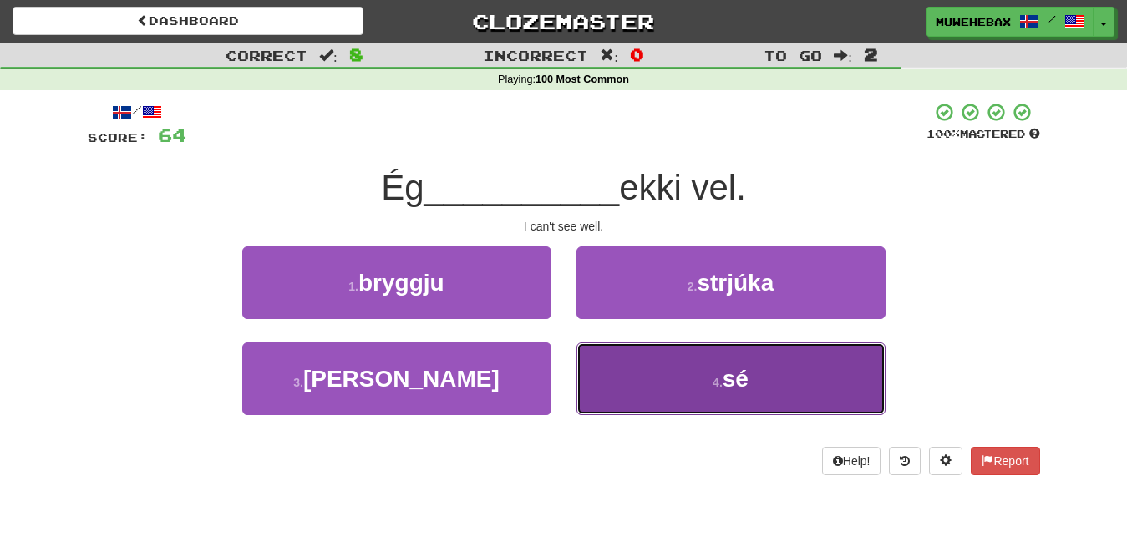
click at [624, 368] on button "4 . sé" at bounding box center [730, 379] width 309 height 73
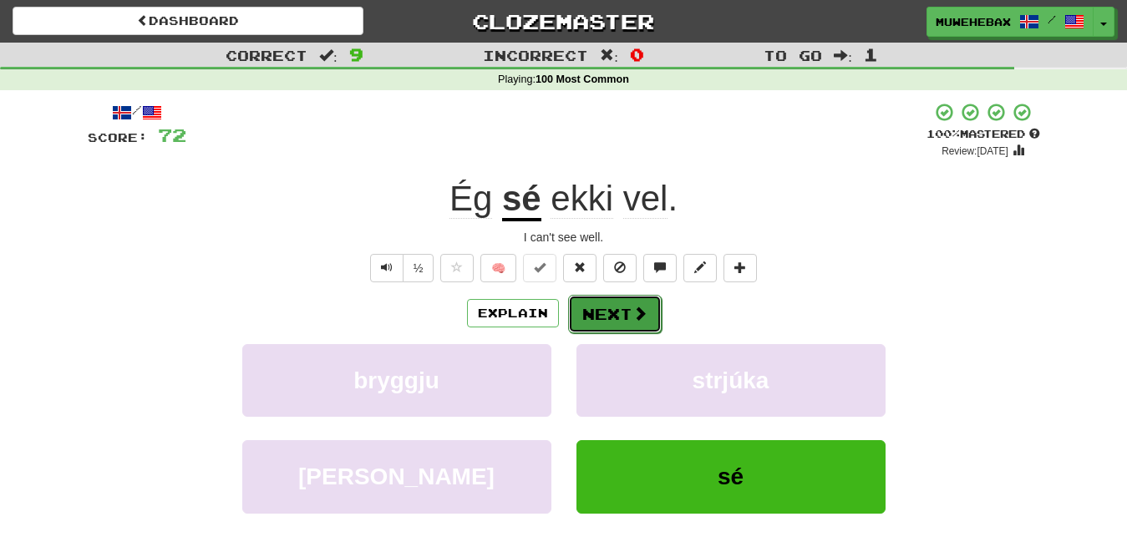
click at [607, 300] on button "Next" at bounding box center [615, 314] width 94 height 38
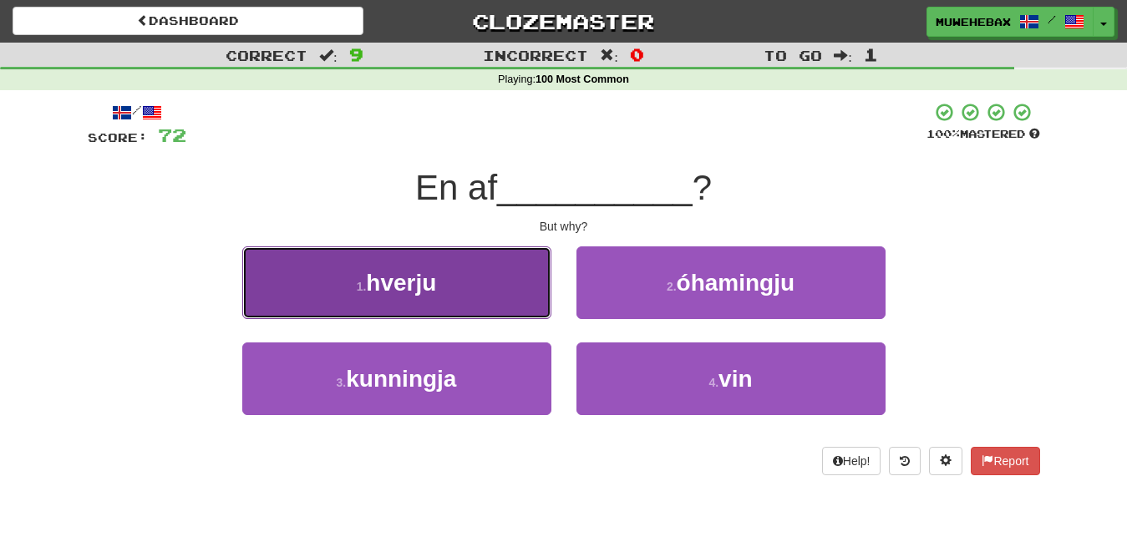
click at [524, 288] on button "1 . hverju" at bounding box center [396, 282] width 309 height 73
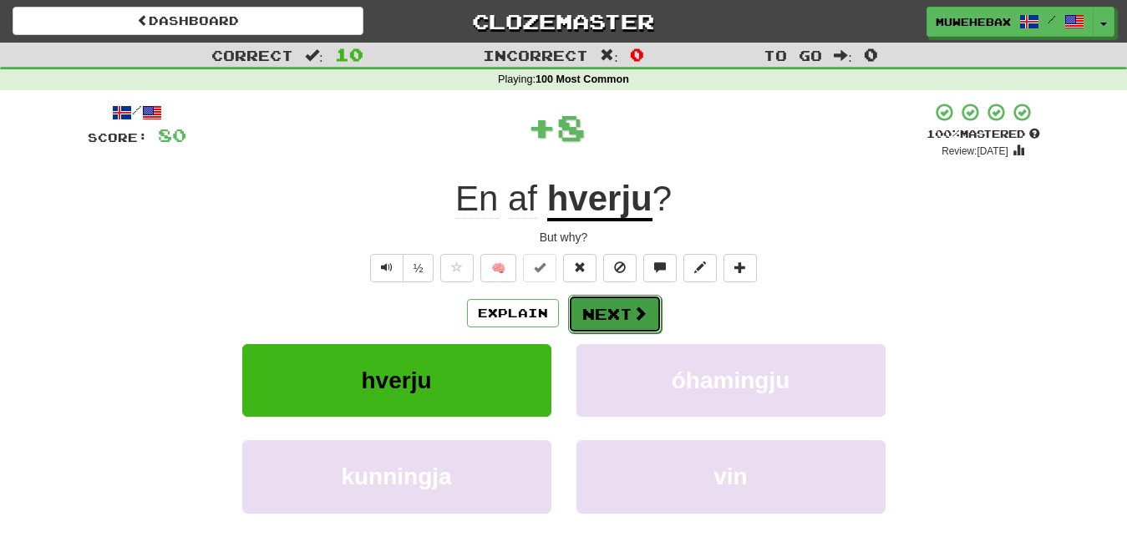
click at [611, 300] on button "Next" at bounding box center [615, 314] width 94 height 38
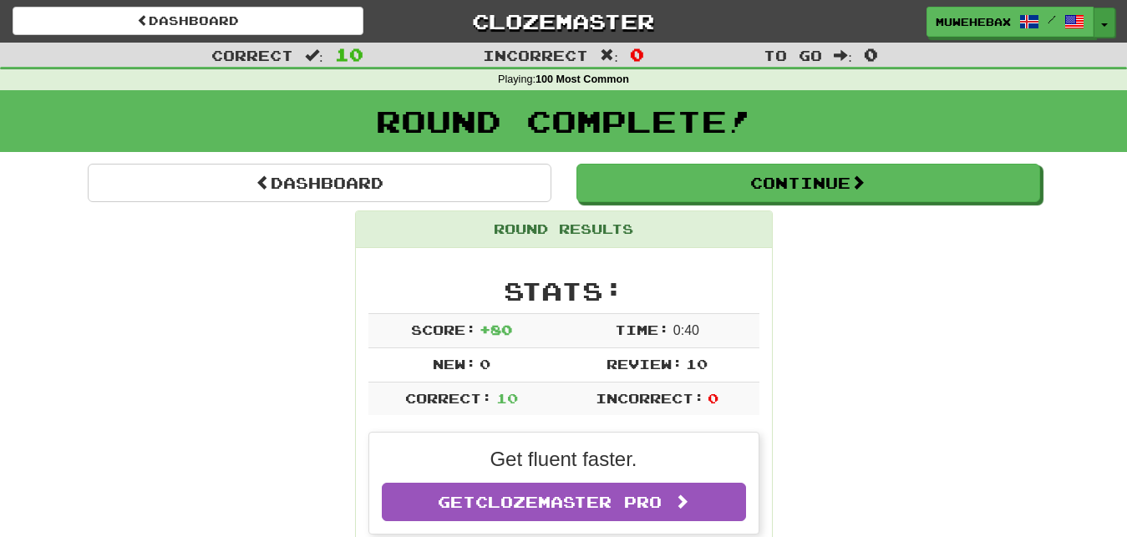
click at [1100, 27] on button "Toggle Dropdown" at bounding box center [1105, 23] width 22 height 30
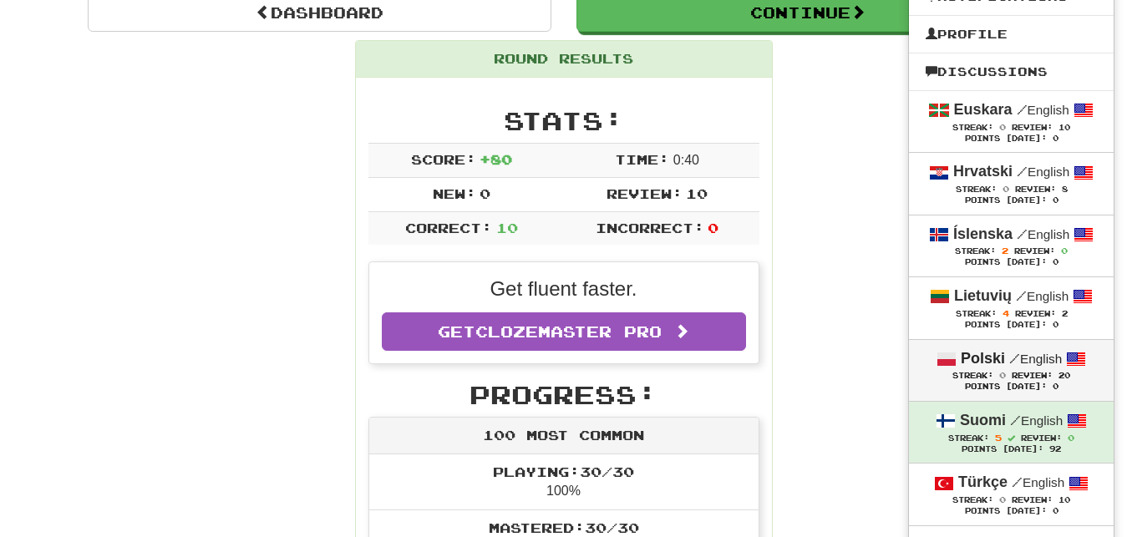
scroll to position [85, 0]
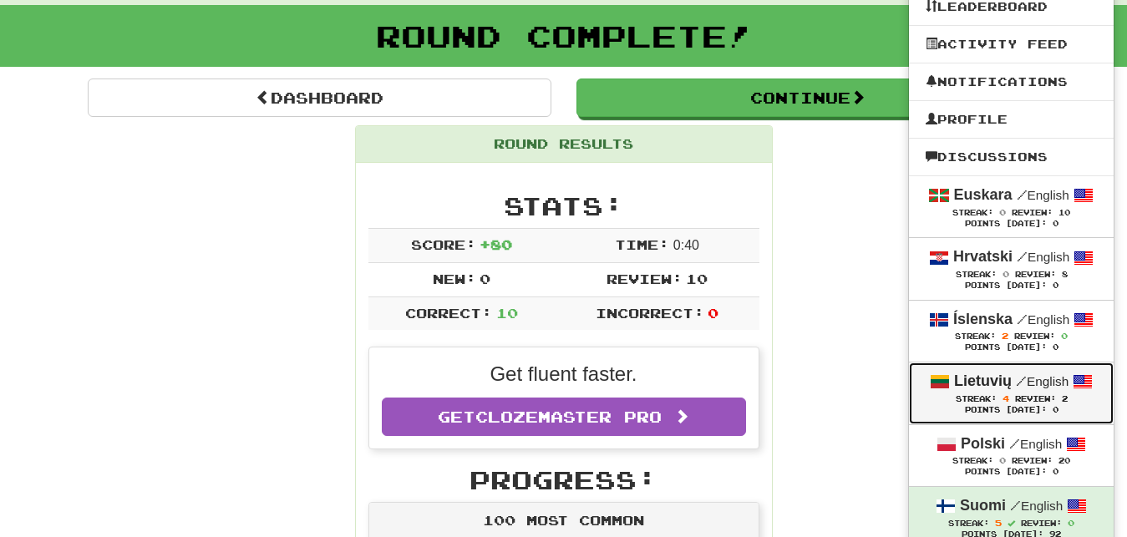
click at [976, 385] on strong "Lietuvių" at bounding box center [983, 381] width 58 height 17
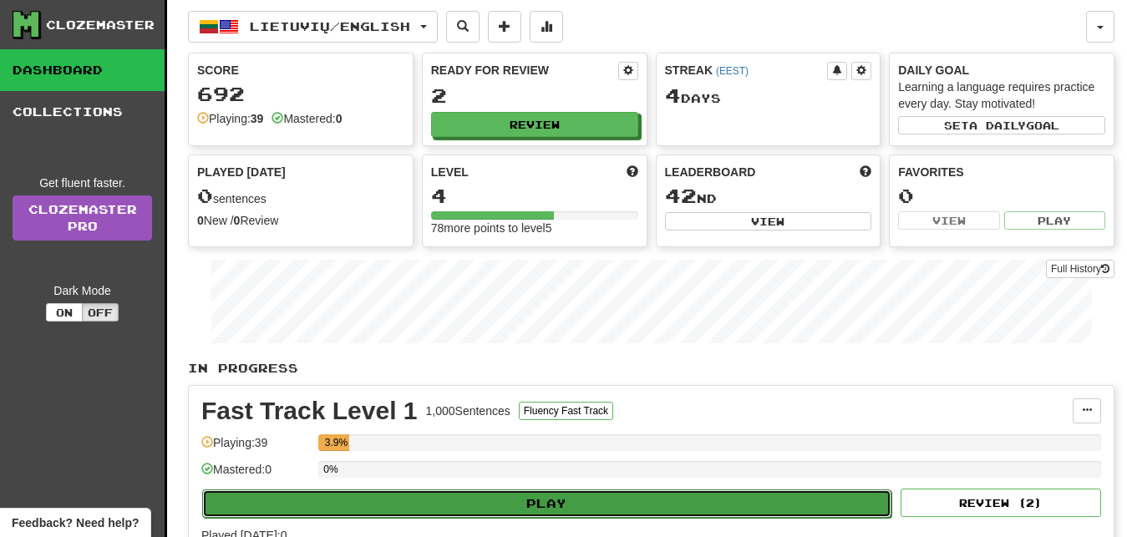
click at [762, 493] on button "Play" at bounding box center [546, 504] width 689 height 28
select select "**"
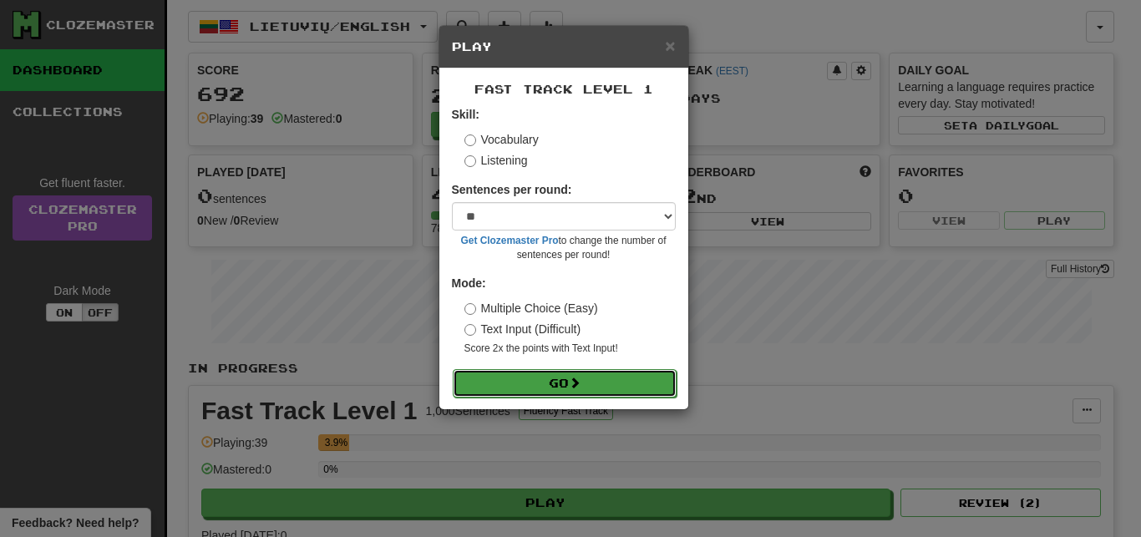
click at [644, 381] on button "Go" at bounding box center [565, 383] width 224 height 28
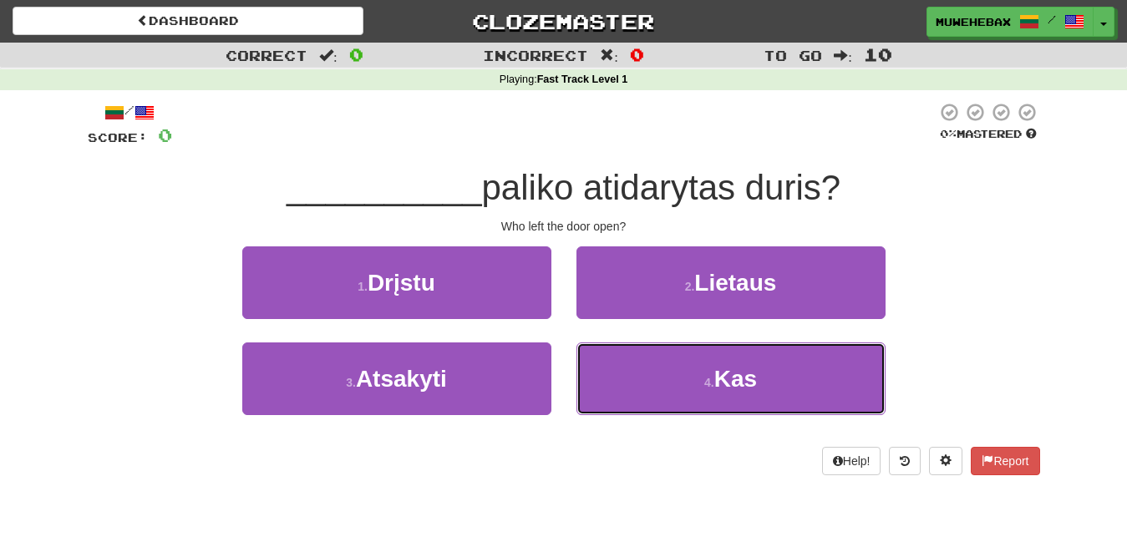
click at [644, 381] on button "4 . Kas" at bounding box center [730, 379] width 309 height 73
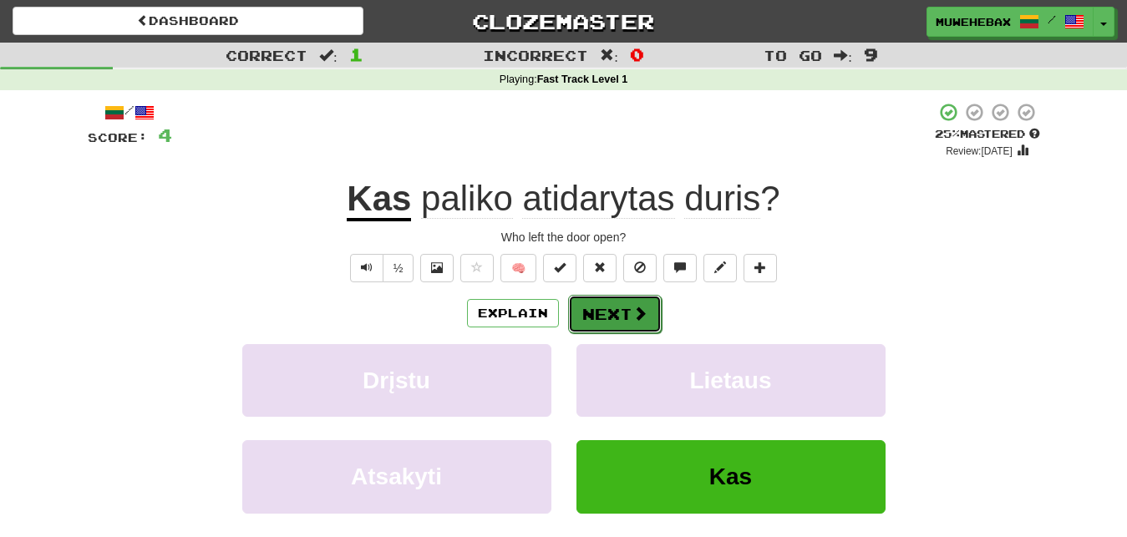
click at [609, 301] on button "Next" at bounding box center [615, 314] width 94 height 38
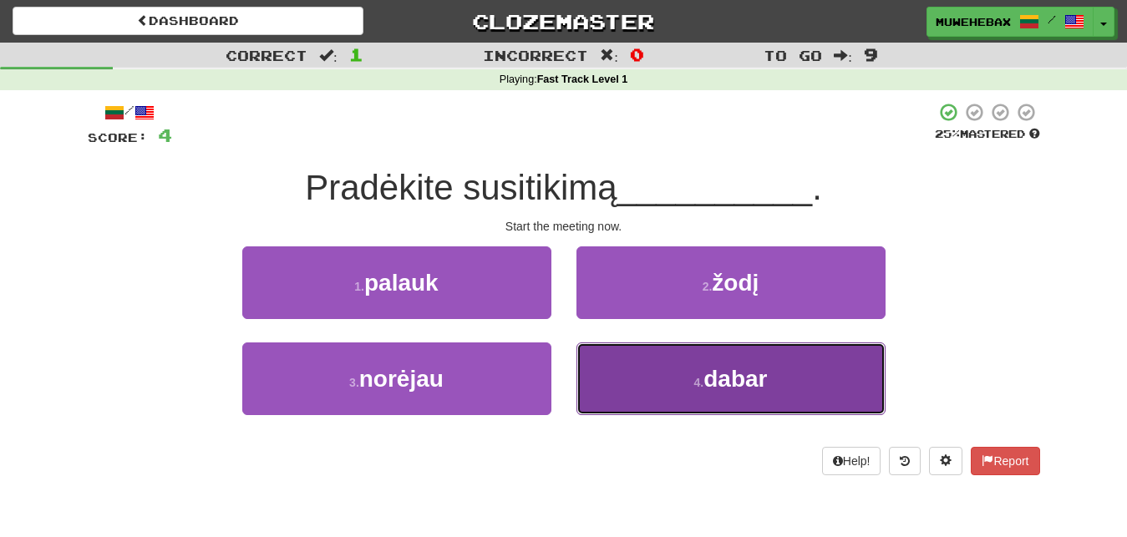
click at [637, 382] on button "4 . dabar" at bounding box center [730, 379] width 309 height 73
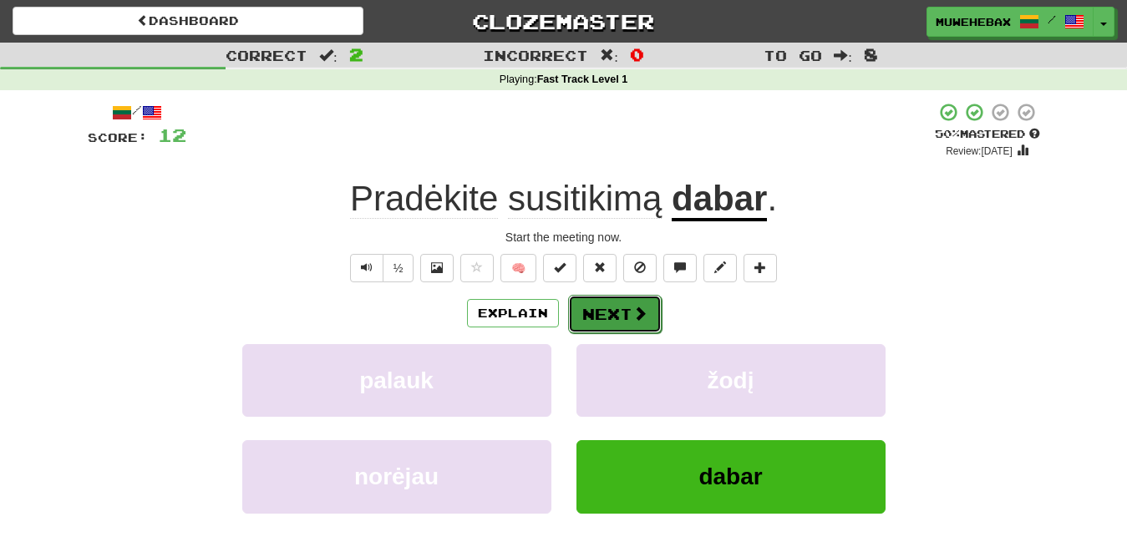
click at [609, 298] on button "Next" at bounding box center [615, 314] width 94 height 38
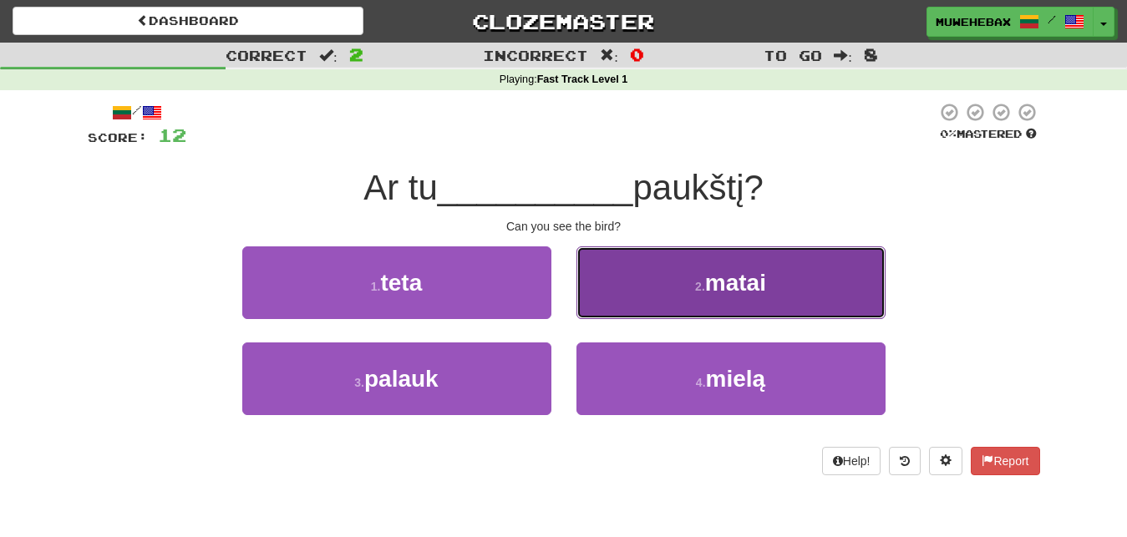
click at [633, 285] on button "2 . matai" at bounding box center [730, 282] width 309 height 73
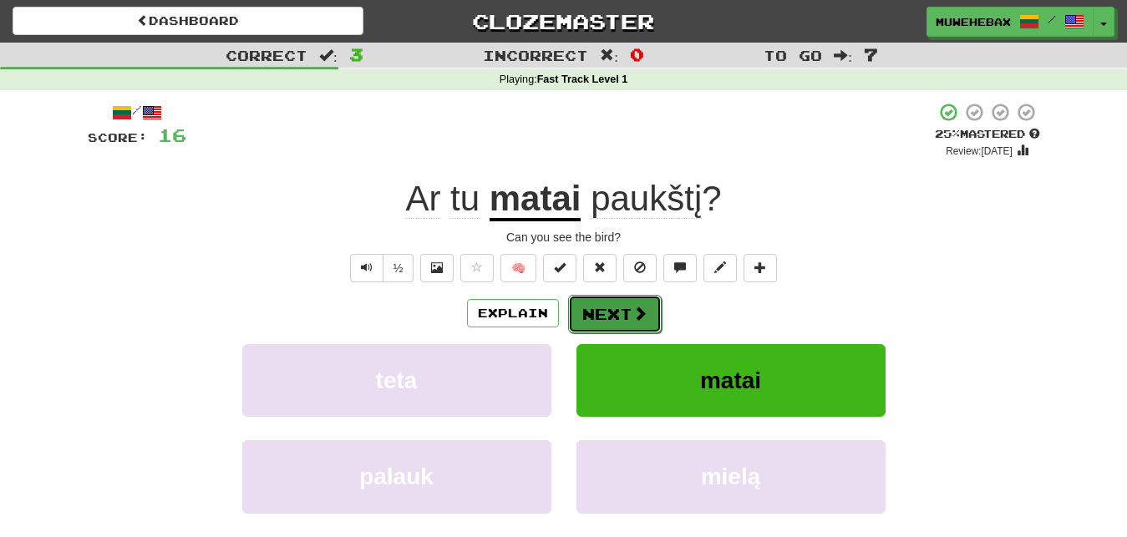
click at [610, 300] on button "Next" at bounding box center [615, 314] width 94 height 38
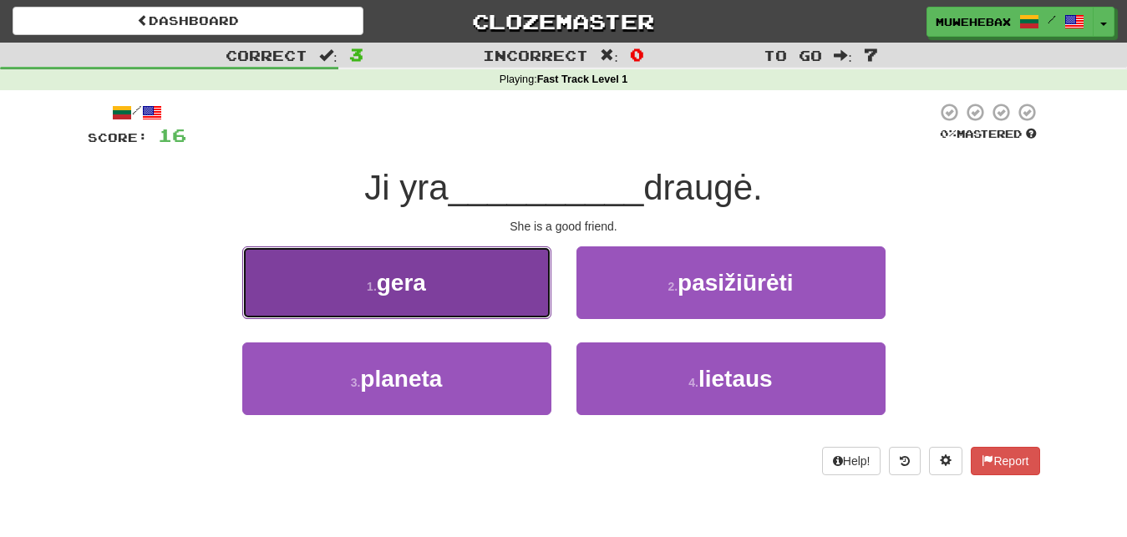
click at [526, 282] on button "1 . gera" at bounding box center [396, 282] width 309 height 73
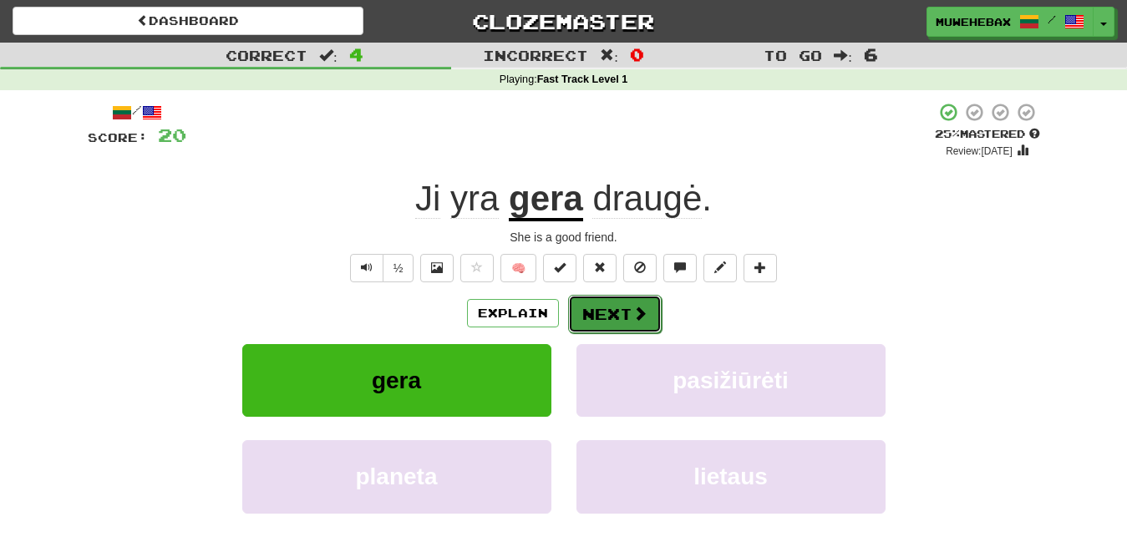
click at [610, 301] on button "Next" at bounding box center [615, 314] width 94 height 38
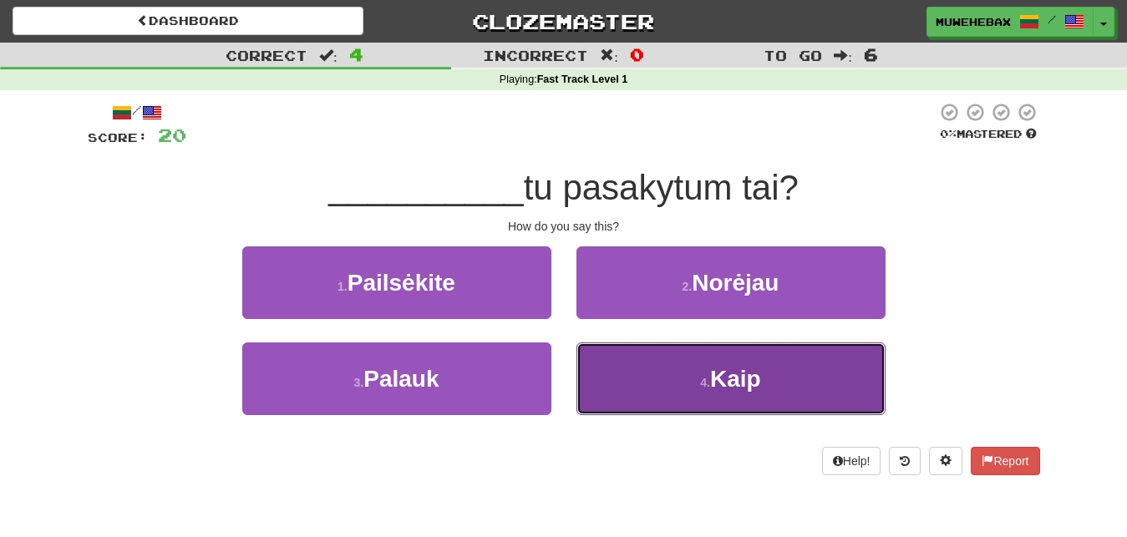
click at [625, 373] on button "4 . Kaip" at bounding box center [730, 379] width 309 height 73
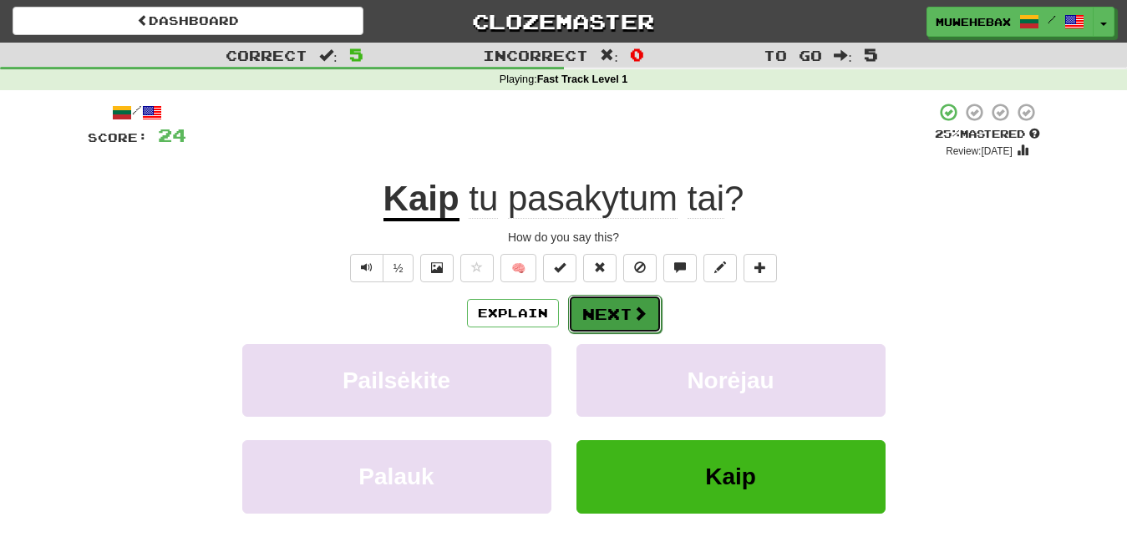
click at [611, 297] on button "Next" at bounding box center [615, 314] width 94 height 38
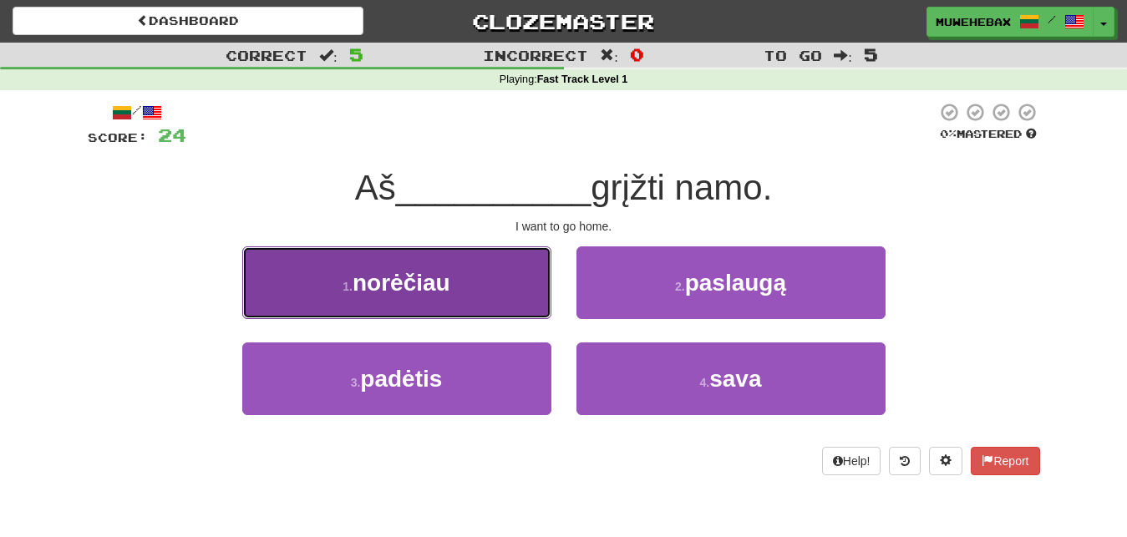
click at [524, 287] on button "1 . norėčiau" at bounding box center [396, 282] width 309 height 73
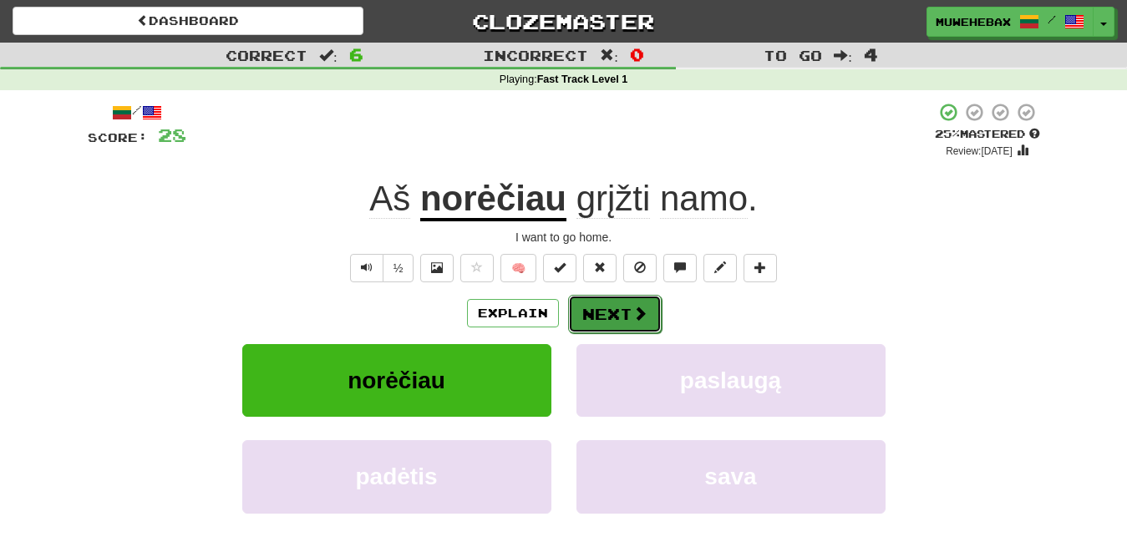
click at [608, 302] on button "Next" at bounding box center [615, 314] width 94 height 38
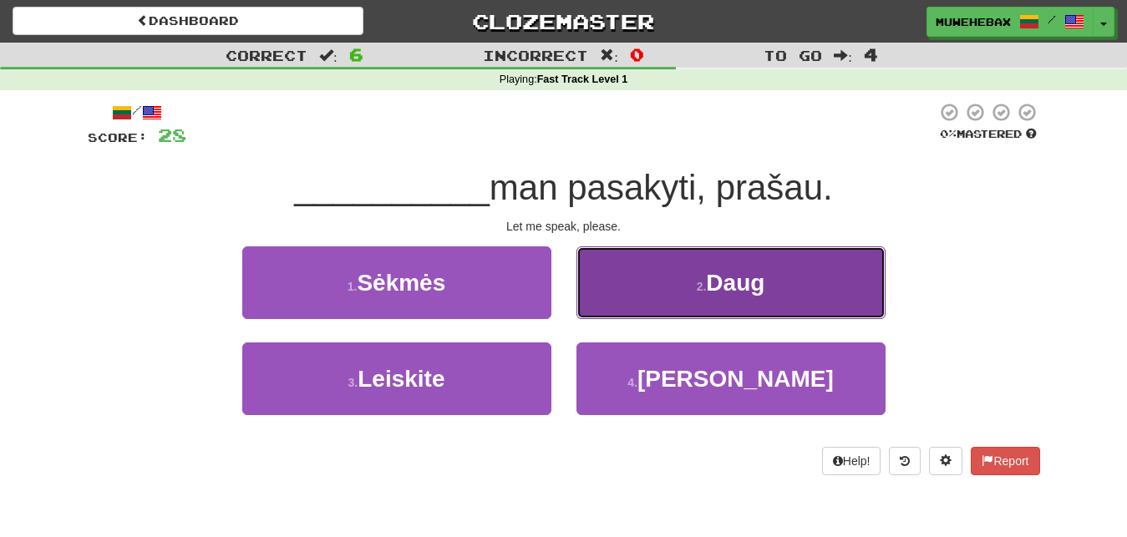
click at [639, 292] on button "2 . Daug" at bounding box center [730, 282] width 309 height 73
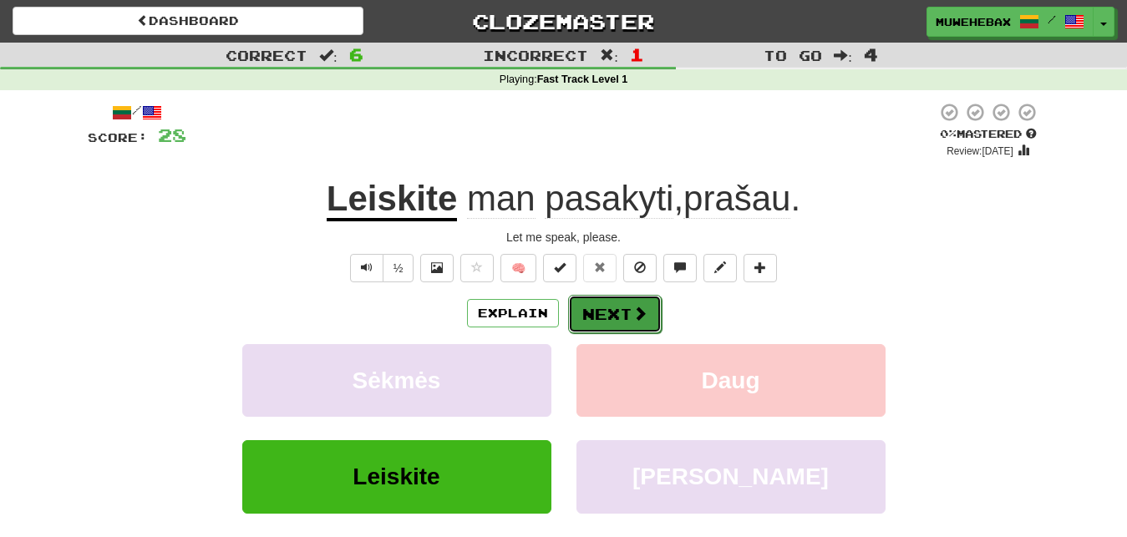
click at [609, 302] on button "Next" at bounding box center [615, 314] width 94 height 38
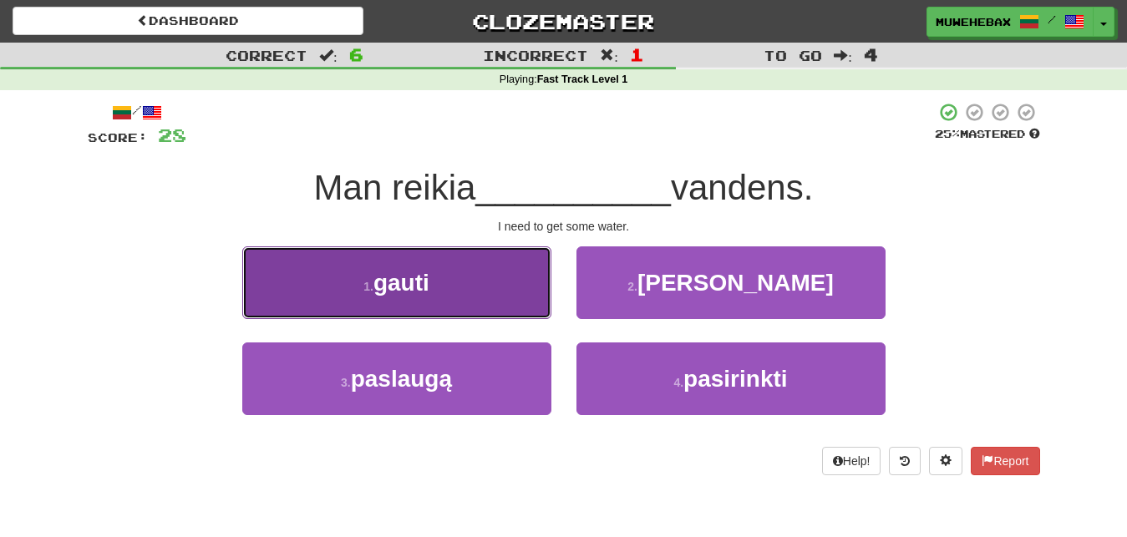
click at [526, 285] on button "1 . gauti" at bounding box center [396, 282] width 309 height 73
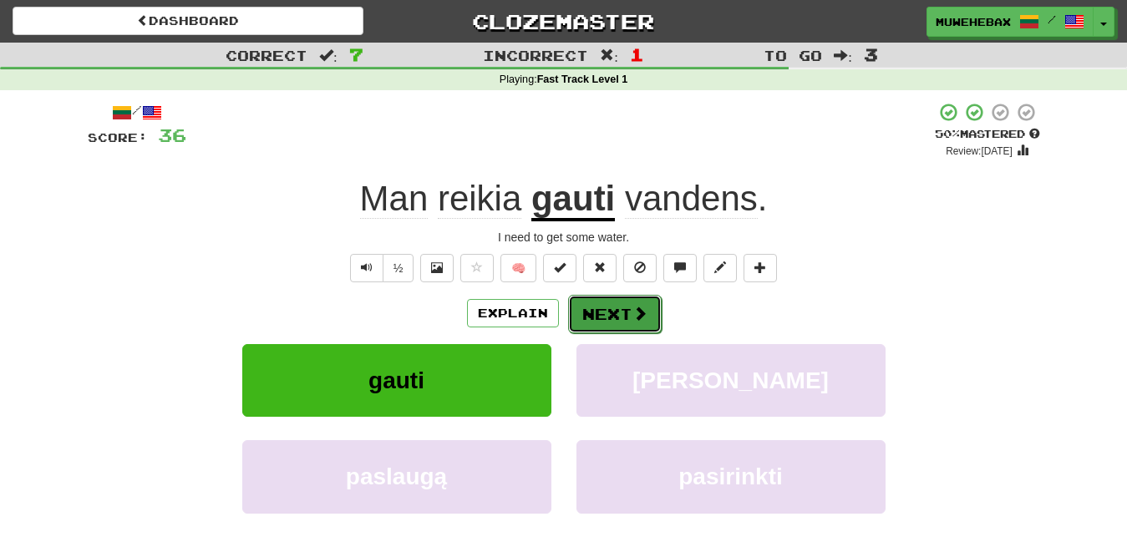
click at [610, 299] on button "Next" at bounding box center [615, 314] width 94 height 38
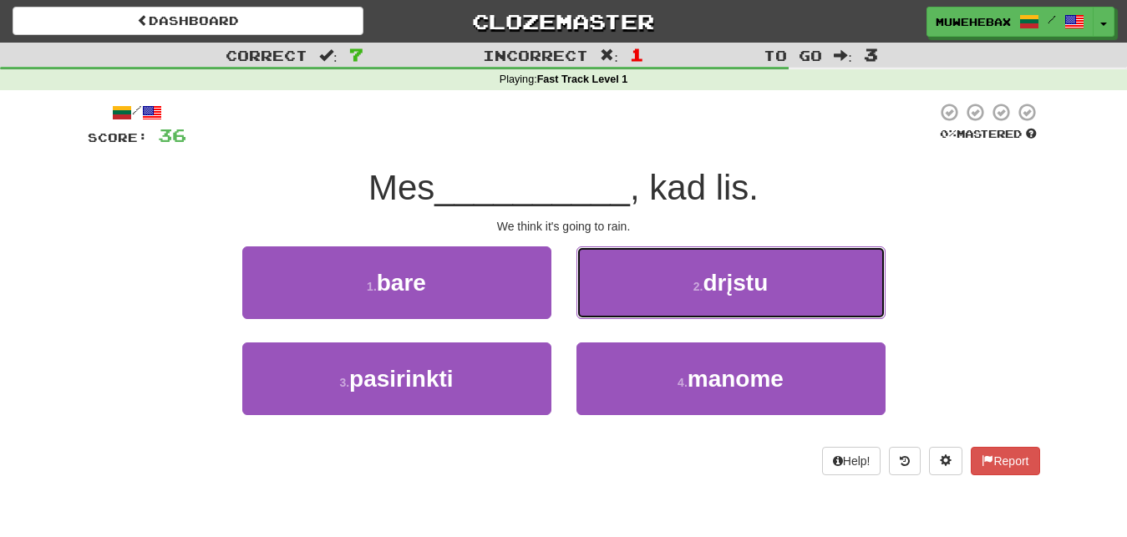
click at [610, 299] on button "2 . drįstu" at bounding box center [730, 282] width 309 height 73
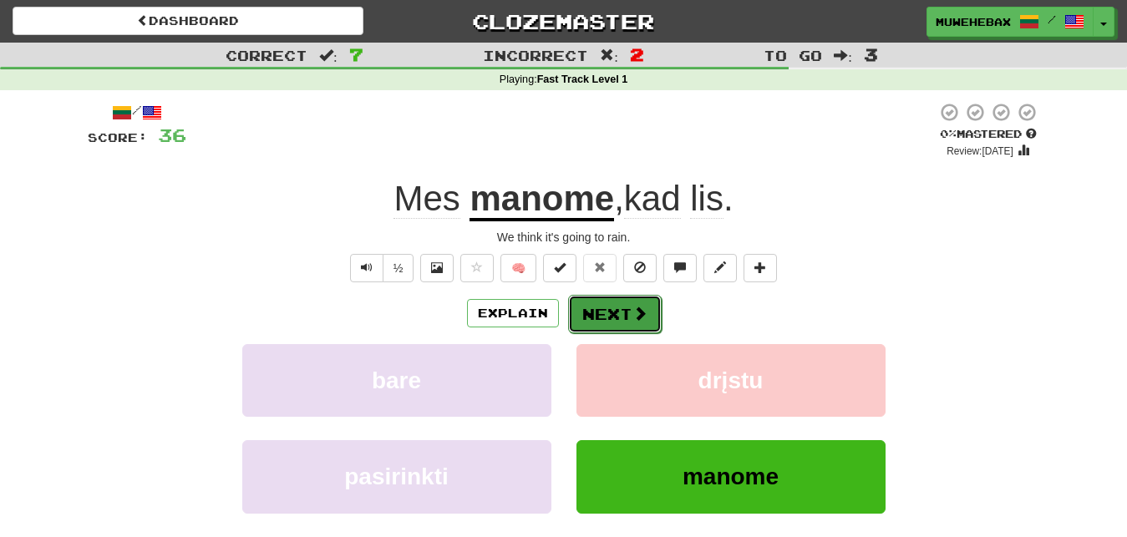
click at [610, 301] on button "Next" at bounding box center [615, 314] width 94 height 38
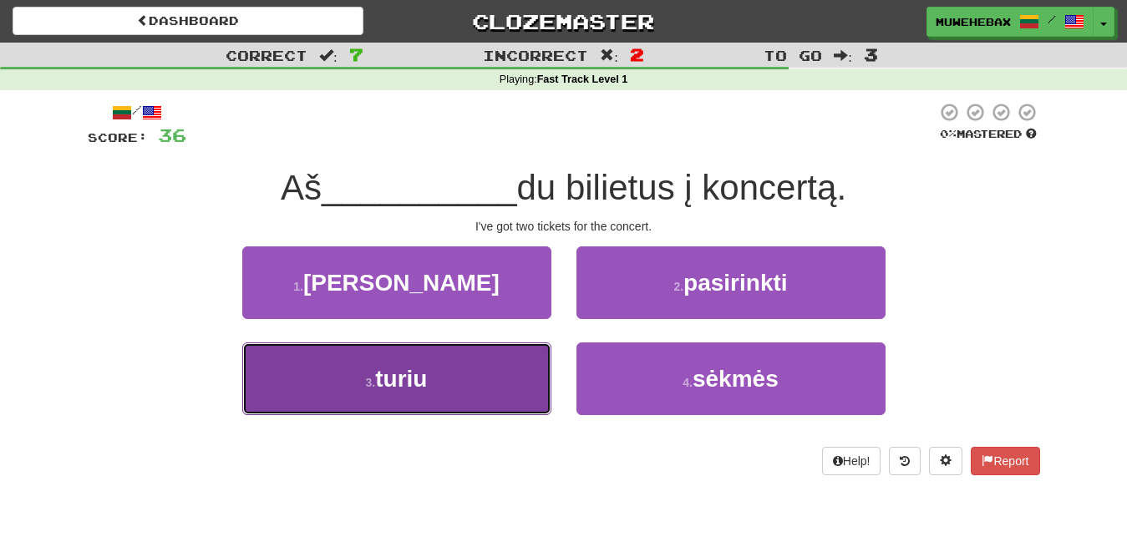
click at [509, 373] on button "3 . turiu" at bounding box center [396, 379] width 309 height 73
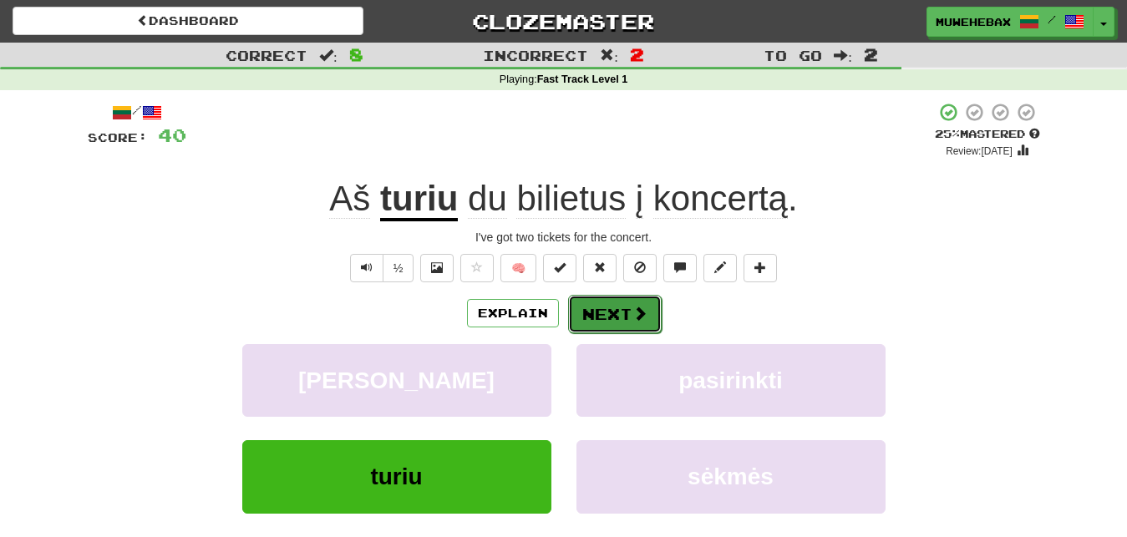
click at [609, 300] on button "Next" at bounding box center [615, 314] width 94 height 38
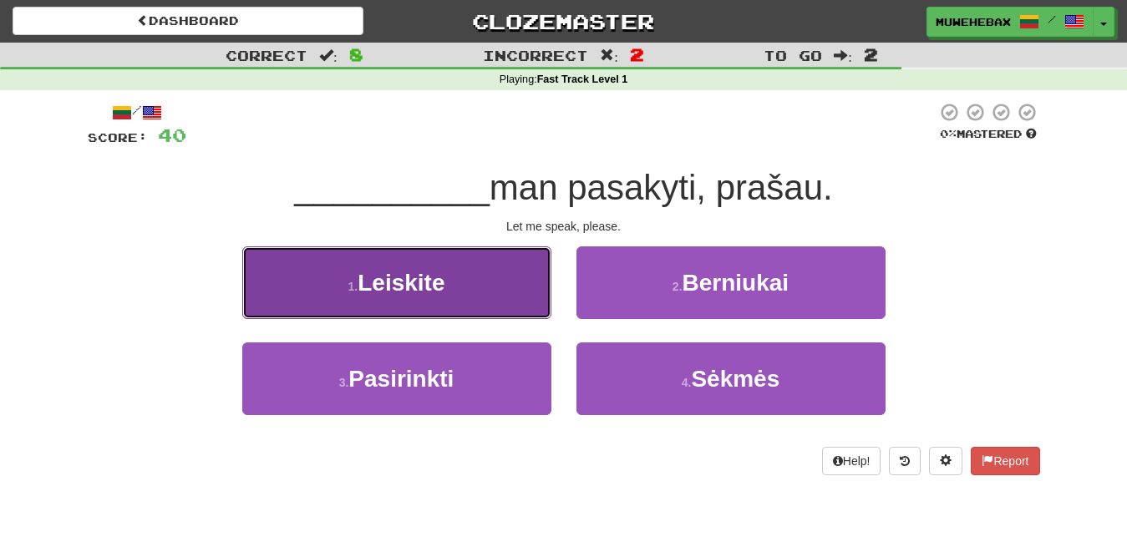
click at [522, 287] on button "1 . Leiskite" at bounding box center [396, 282] width 309 height 73
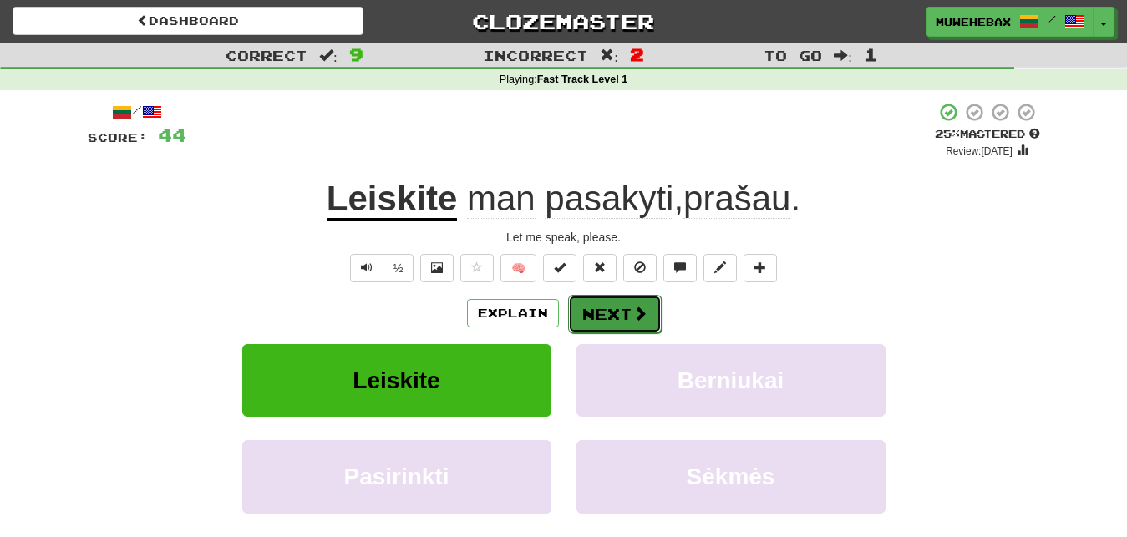
click at [608, 299] on button "Next" at bounding box center [615, 314] width 94 height 38
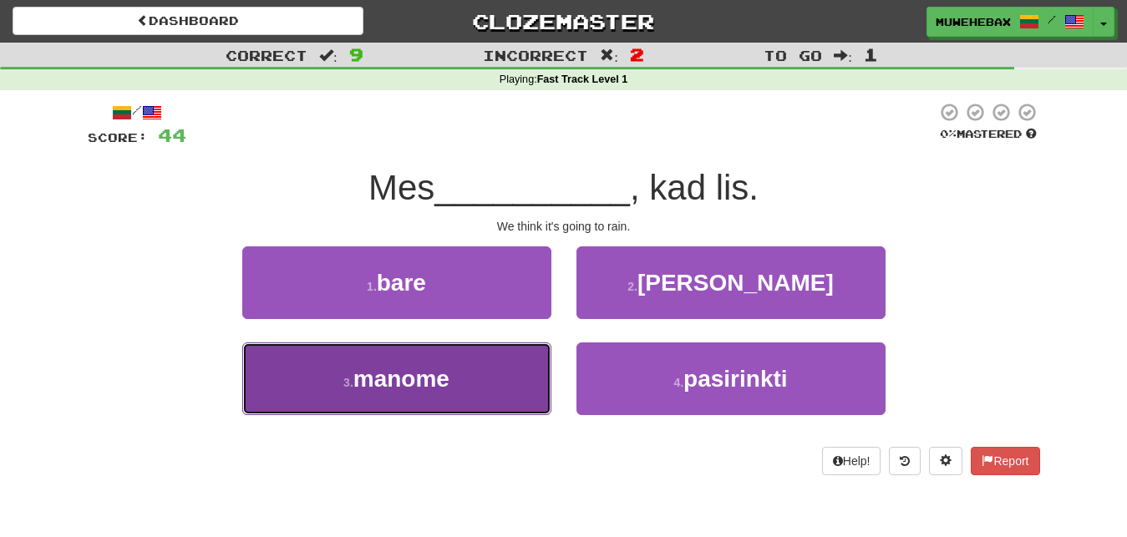
click at [515, 366] on button "3 . manome" at bounding box center [396, 379] width 309 height 73
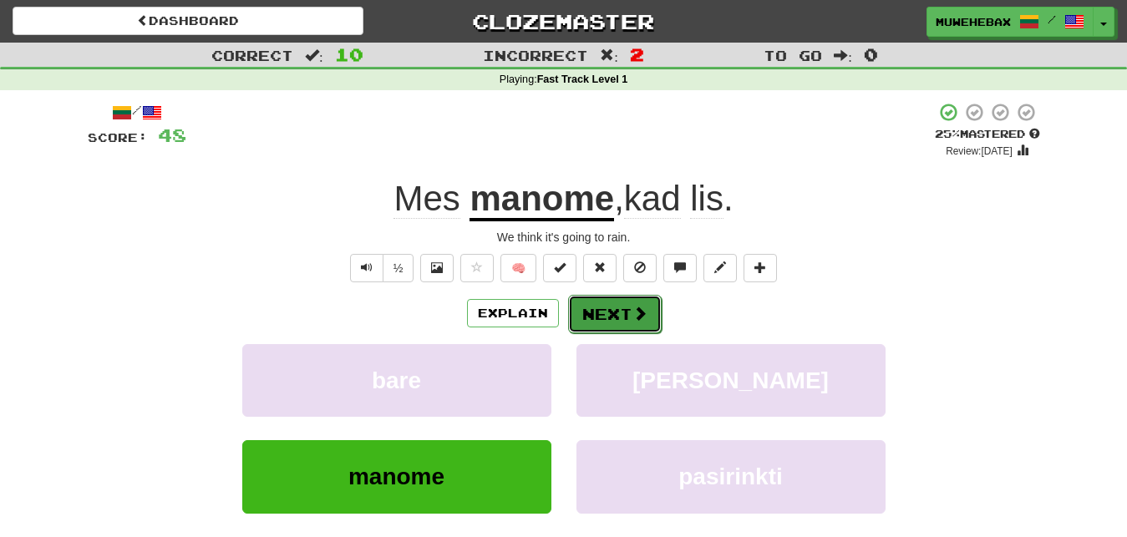
click at [607, 301] on button "Next" at bounding box center [615, 314] width 94 height 38
